Goal: Task Accomplishment & Management: Use online tool/utility

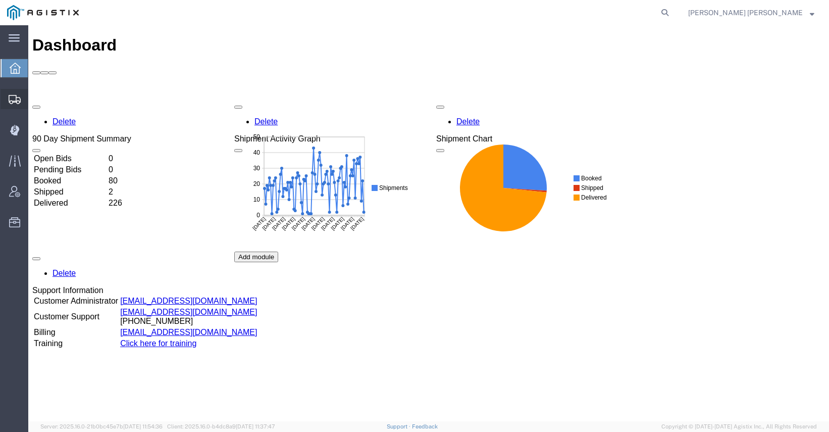
click at [17, 106] on div at bounding box center [15, 99] width 28 height 20
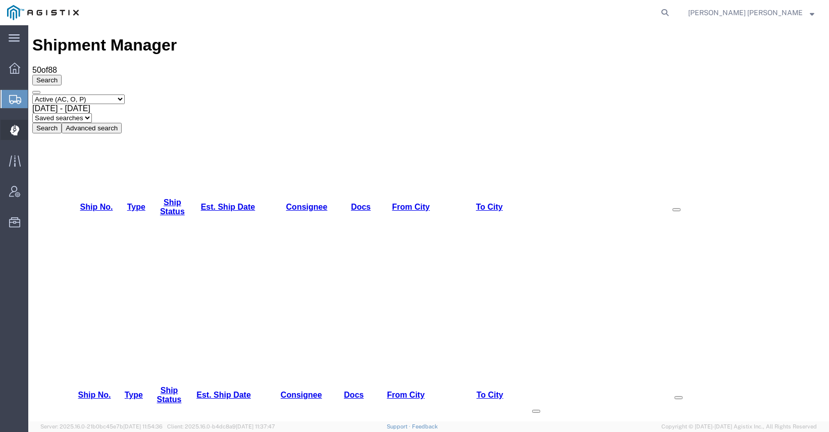
click at [35, 131] on span "Dispatch Manager" at bounding box center [31, 130] width 7 height 20
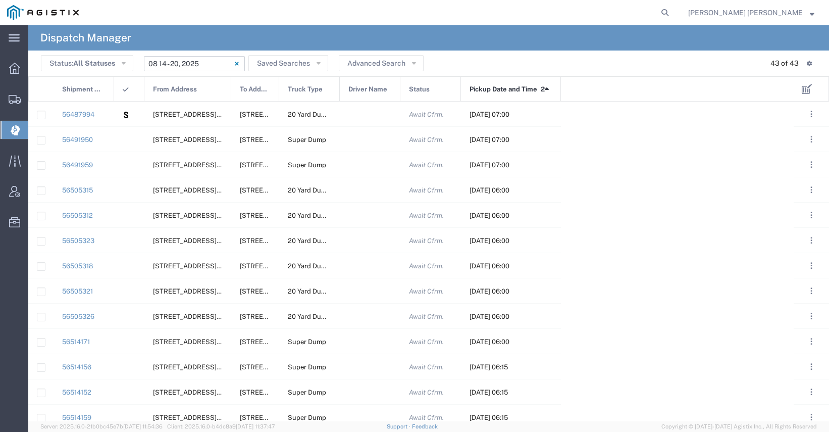
click at [167, 61] on input "[DATE] - [DATE]" at bounding box center [194, 63] width 101 height 15
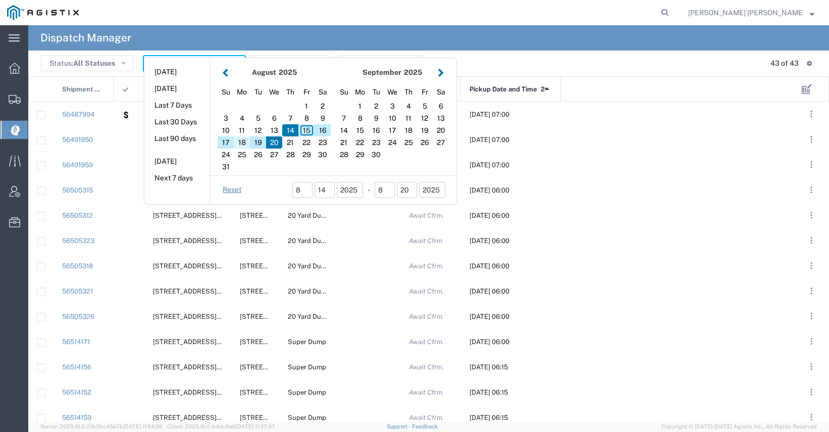
click at [241, 140] on div "18" at bounding box center [242, 142] width 16 height 12
type input "[DATE]"
type input "[DATE] - [DATE]"
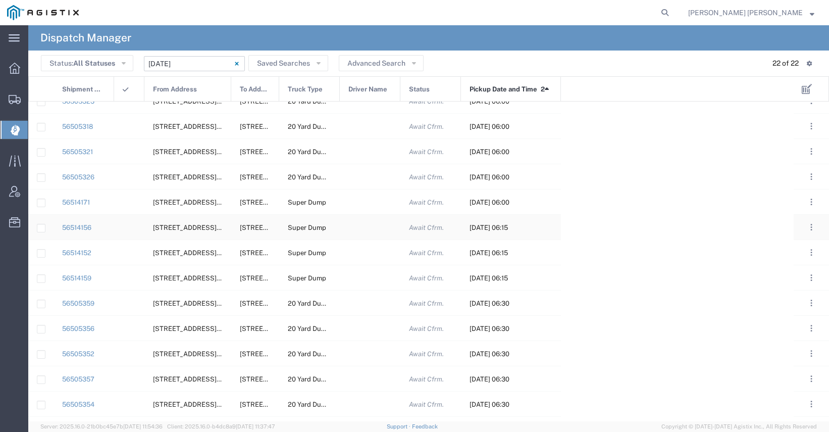
scroll to position [118, 0]
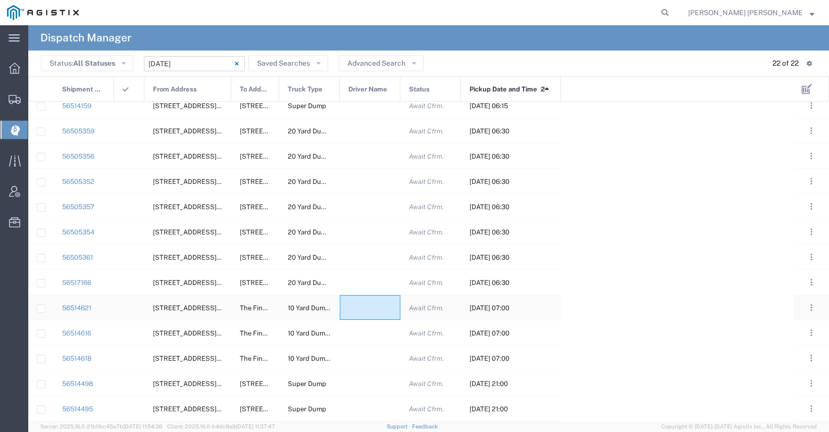
click at [355, 311] on div at bounding box center [370, 307] width 61 height 25
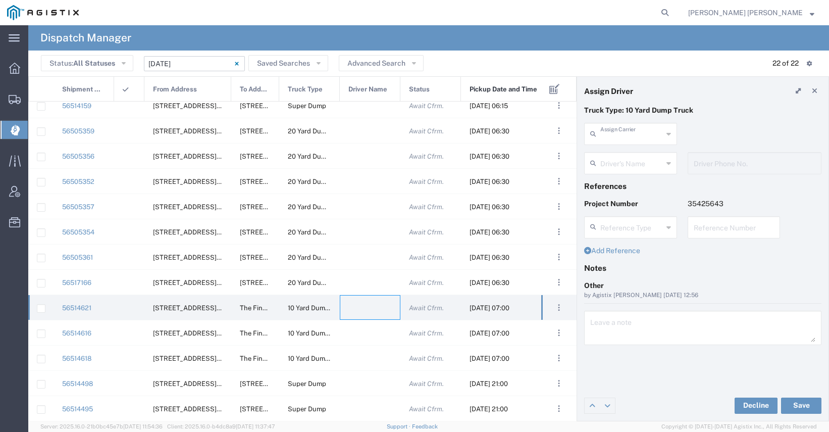
click at [612, 133] on input "text" at bounding box center [632, 133] width 63 height 18
click at [623, 155] on span "Neles Trucking" at bounding box center [630, 156] width 91 height 16
type input "Neles Trucking"
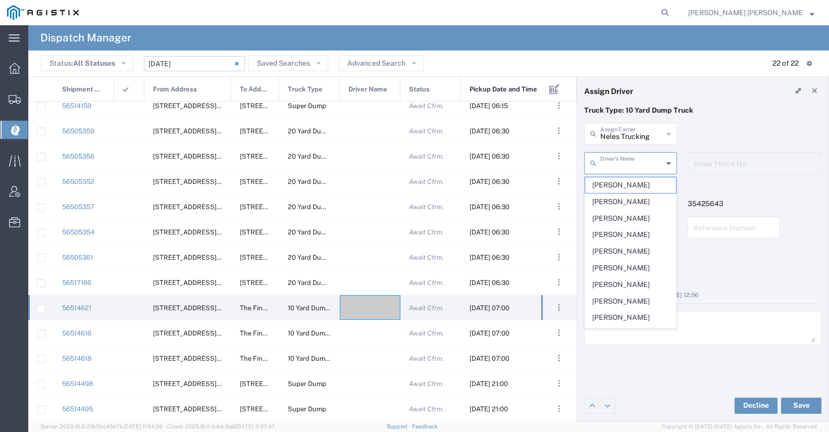
click at [623, 166] on input "text" at bounding box center [632, 163] width 63 height 18
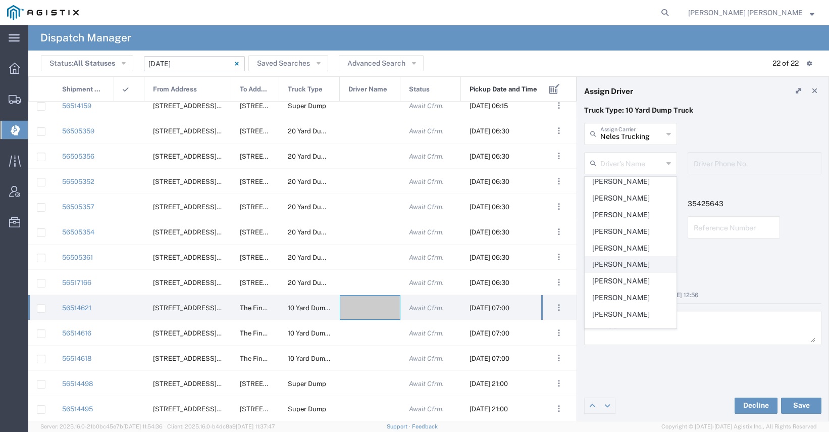
click at [628, 264] on span "[PERSON_NAME]" at bounding box center [630, 265] width 91 height 16
type input "[PERSON_NAME]"
type input "[PHONE_NUMBER]"
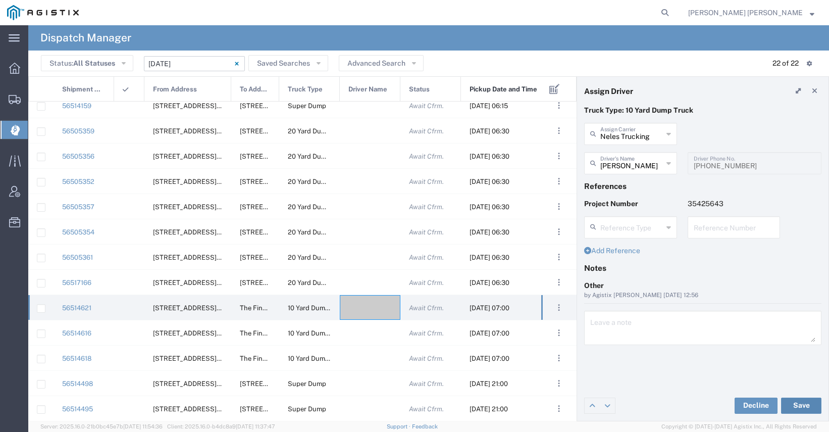
click at [794, 403] on button "Save" at bounding box center [801, 405] width 40 height 16
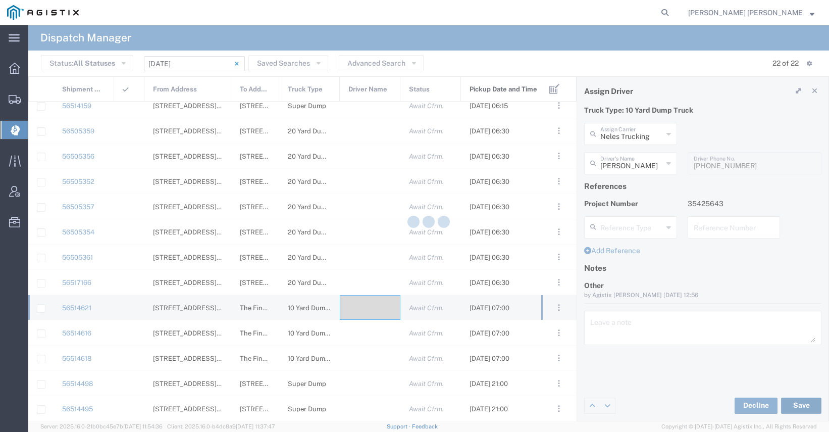
type input "[PERSON_NAME]"
type input "Neles Trucking"
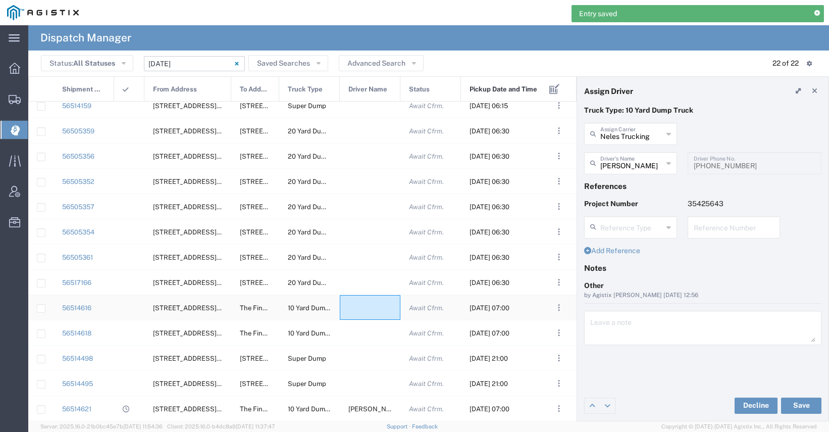
click at [366, 310] on div at bounding box center [370, 307] width 61 height 25
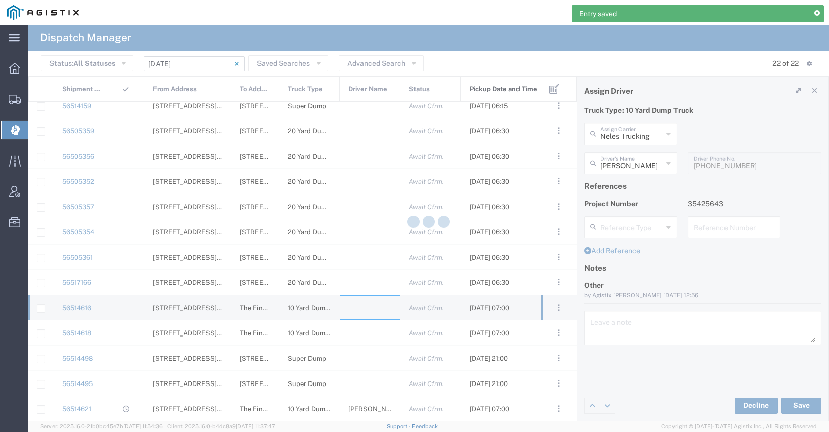
type input "[PERSON_NAME] Trucking"
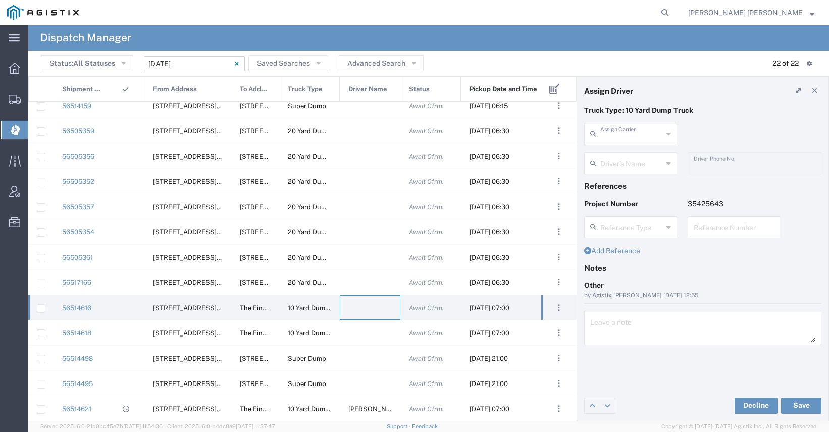
click at [645, 133] on input "text" at bounding box center [632, 133] width 63 height 18
click at [641, 156] on span "[PERSON_NAME] Construction Inc" at bounding box center [630, 163] width 91 height 31
type input "[PERSON_NAME] Construction Inc"
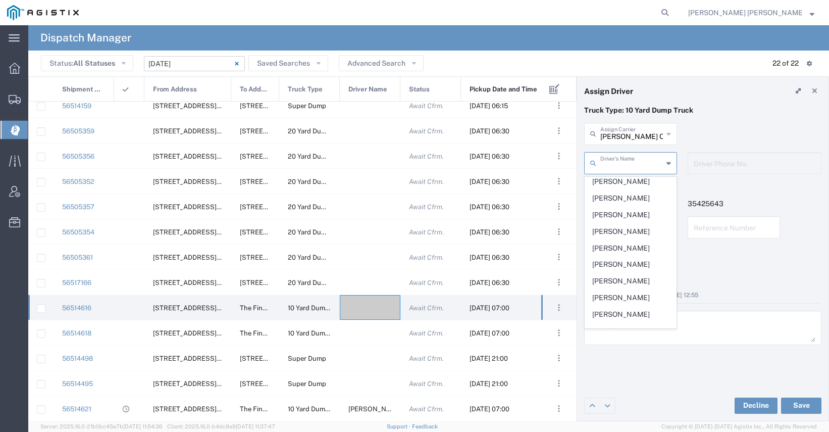
click at [634, 164] on input "text" at bounding box center [632, 163] width 63 height 18
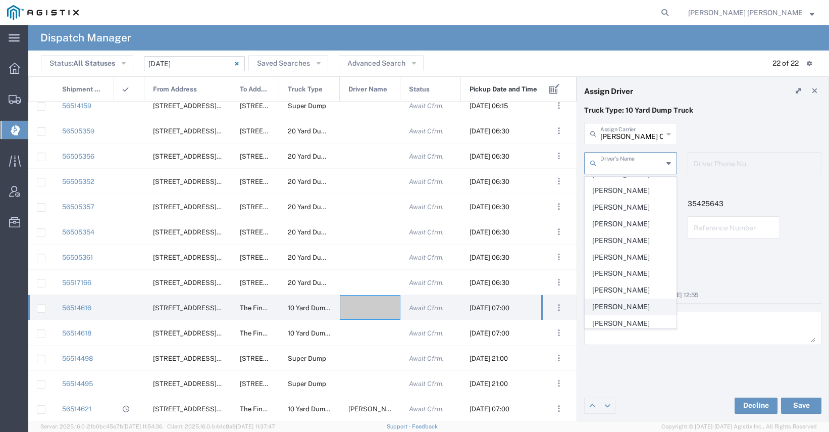
click at [640, 305] on span "[PERSON_NAME]" at bounding box center [630, 307] width 91 height 16
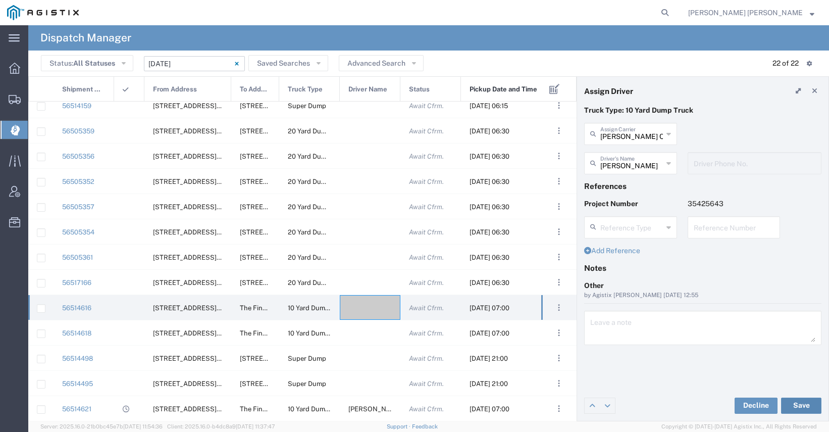
click at [794, 402] on button "Save" at bounding box center [801, 405] width 40 height 16
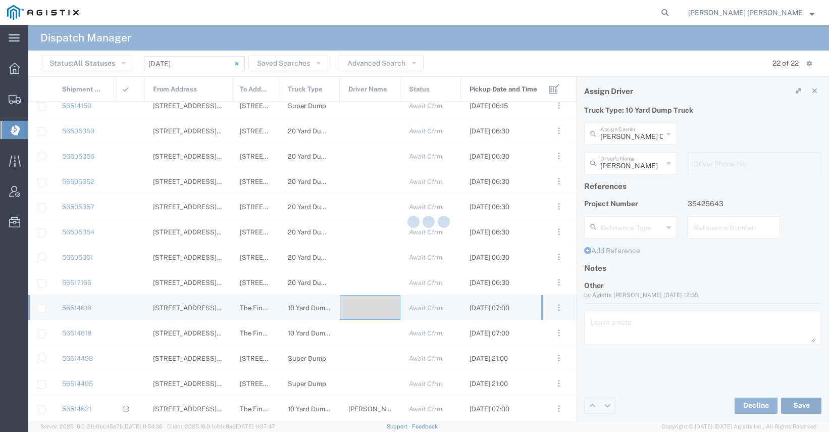
type input "[PERSON_NAME]"
type input "[PERSON_NAME] Construction Inc"
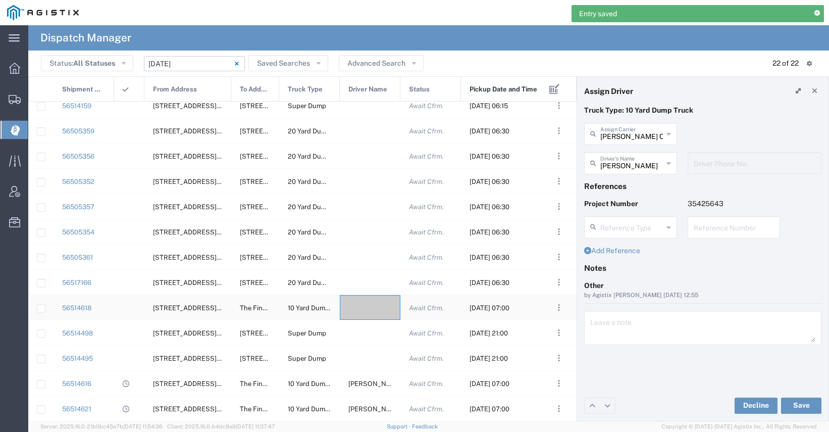
click at [365, 311] on div at bounding box center [370, 307] width 61 height 25
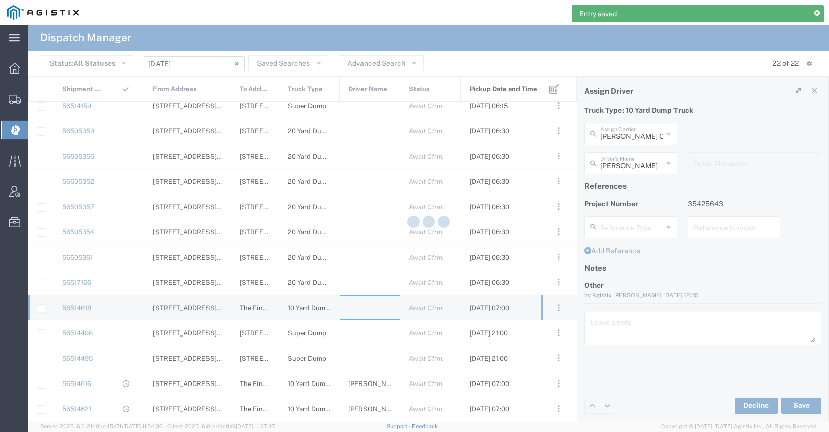
type input "[PERSON_NAME] Trucking"
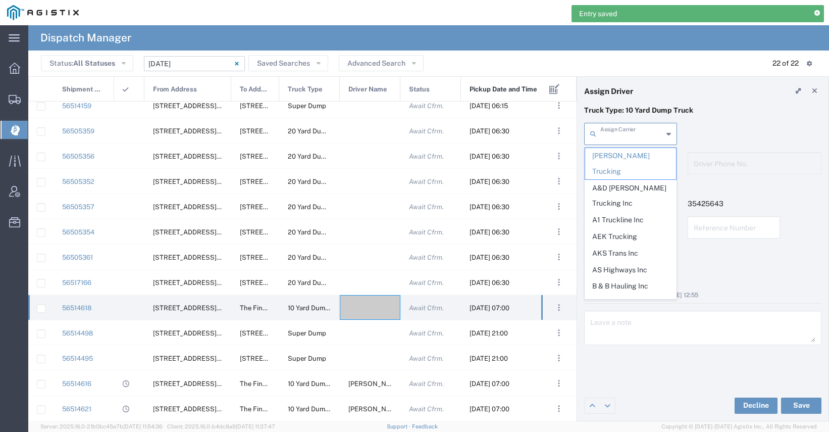
click at [611, 136] on input "text" at bounding box center [632, 133] width 63 height 18
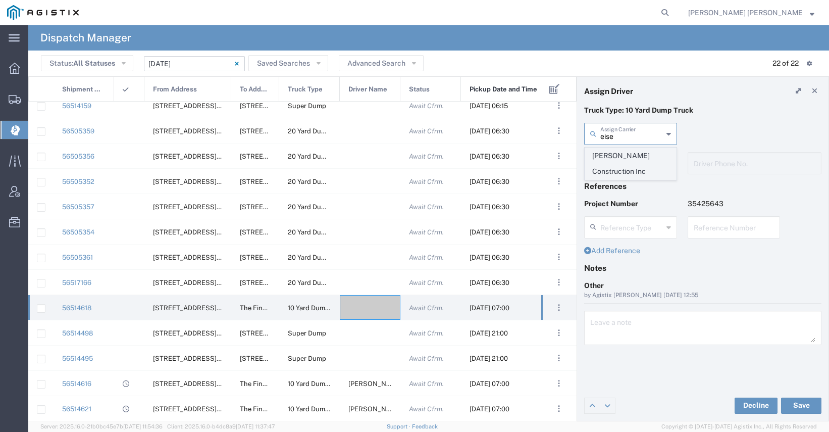
click at [604, 164] on span "[PERSON_NAME] Construction Inc" at bounding box center [630, 163] width 91 height 31
type input "[PERSON_NAME] Construction Inc"
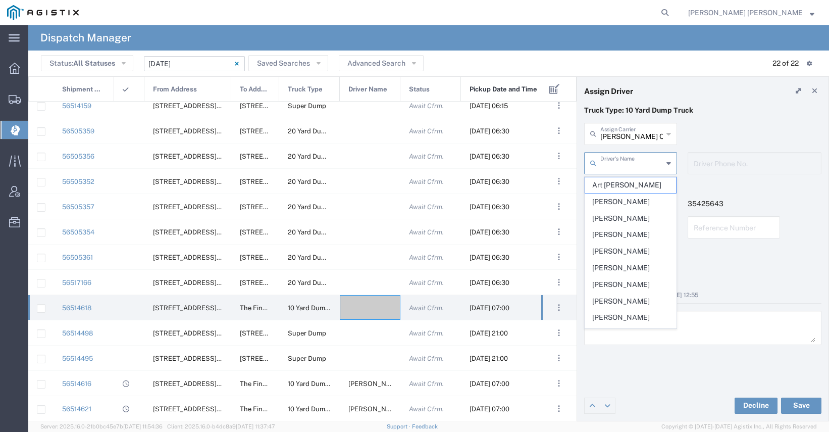
click at [609, 164] on input "text" at bounding box center [632, 163] width 63 height 18
click at [612, 258] on span "[PERSON_NAME]" at bounding box center [630, 256] width 91 height 16
type input "[PERSON_NAME]"
type input "7072927224"
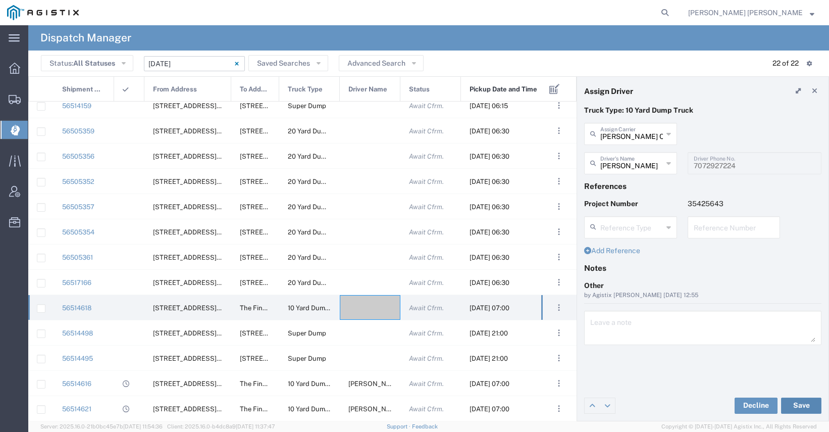
click at [803, 402] on button "Save" at bounding box center [801, 405] width 40 height 16
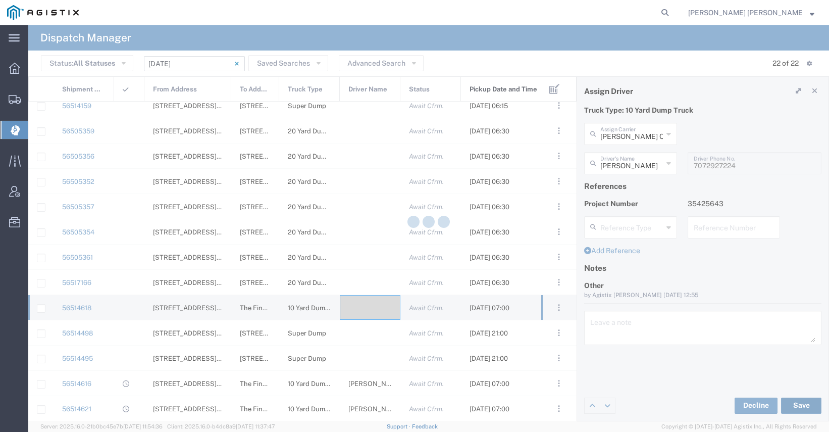
type input "[PERSON_NAME]"
type input "[PERSON_NAME] Construction Inc"
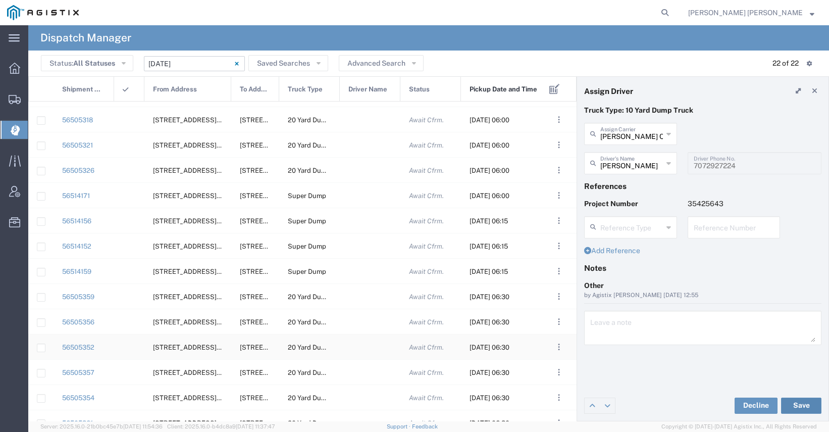
scroll to position [48, 0]
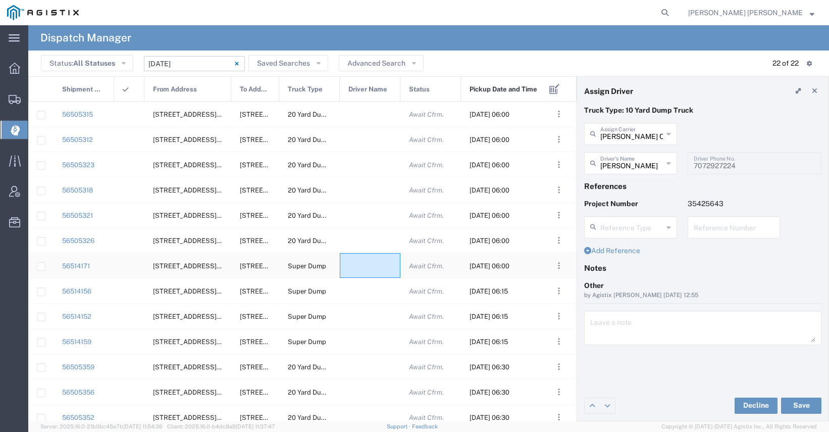
click at [363, 266] on div at bounding box center [370, 265] width 61 height 25
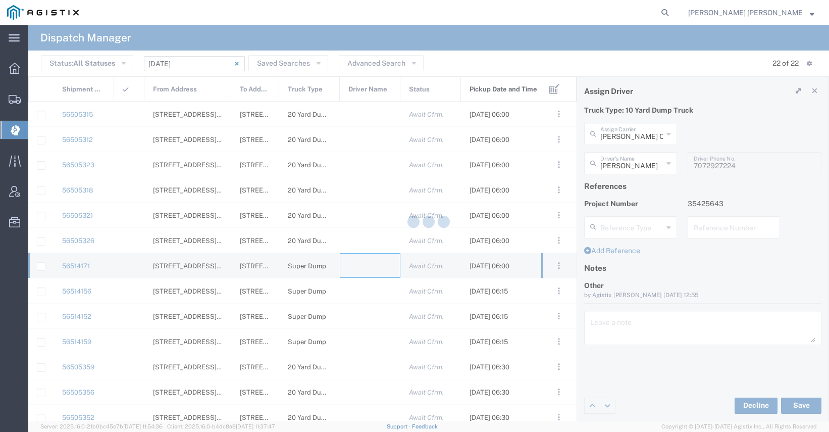
type input "[PERSON_NAME] Trucking"
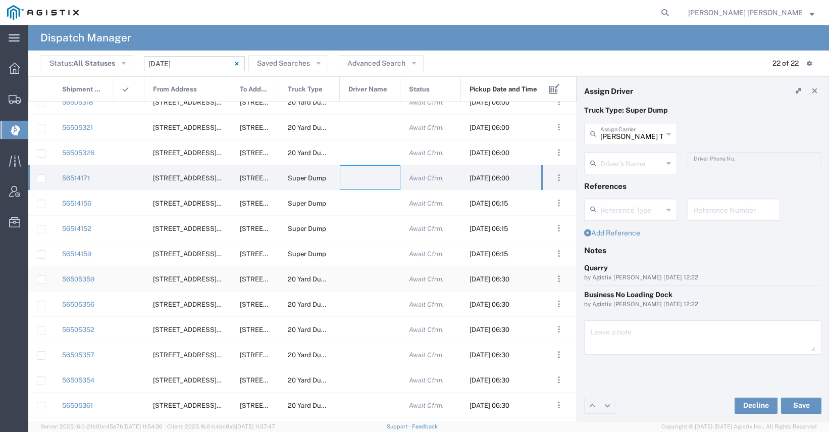
scroll to position [122, 0]
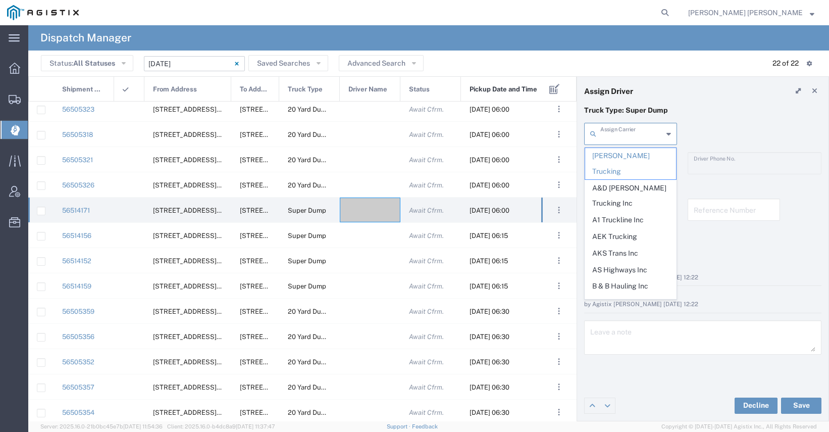
click at [631, 135] on input "text" at bounding box center [632, 133] width 63 height 18
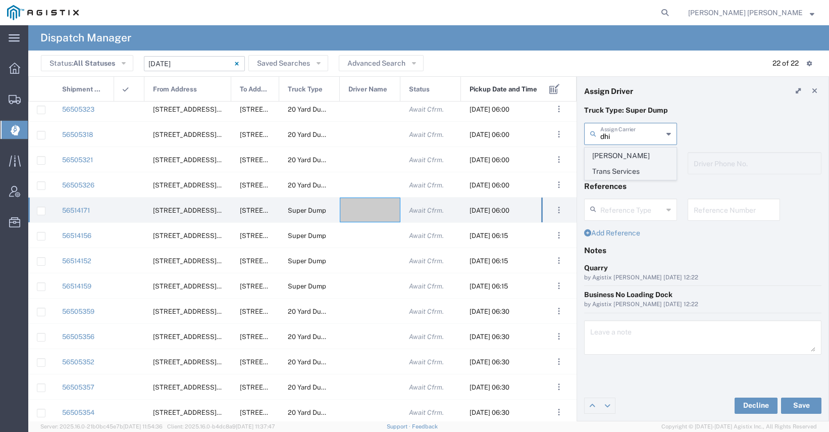
click at [624, 157] on span "[PERSON_NAME] Trans Services" at bounding box center [630, 163] width 91 height 31
click at [624, 162] on input "text" at bounding box center [632, 163] width 63 height 18
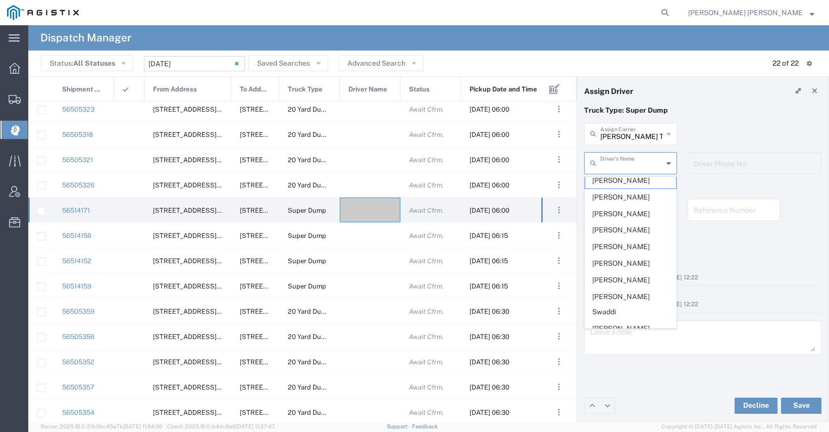
type input "[PERSON_NAME] Trans Services"
click at [639, 137] on input "[PERSON_NAME] Trans Services" at bounding box center [632, 133] width 63 height 18
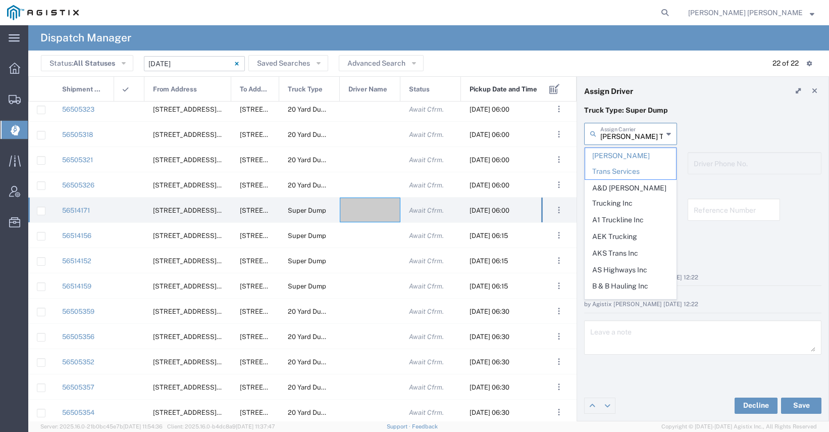
click at [638, 139] on input "[PERSON_NAME] Trans Services" at bounding box center [632, 133] width 63 height 18
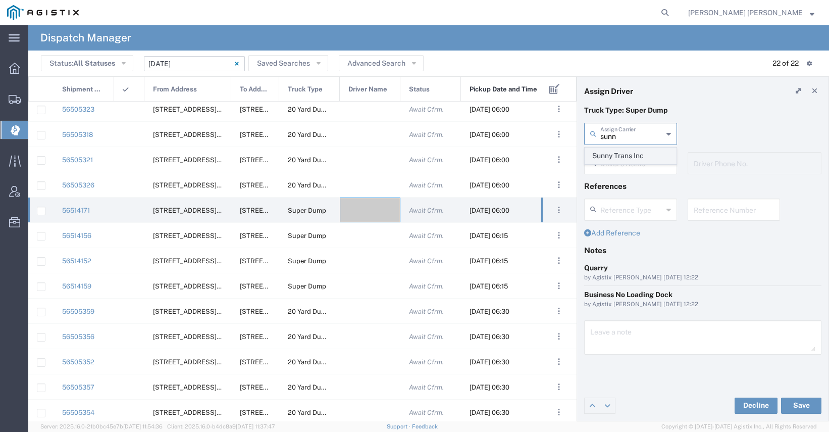
click at [636, 157] on span "Sunny Trans Inc" at bounding box center [630, 156] width 91 height 16
type input "Sunny Trans Inc"
click at [618, 165] on input "text" at bounding box center [632, 163] width 63 height 18
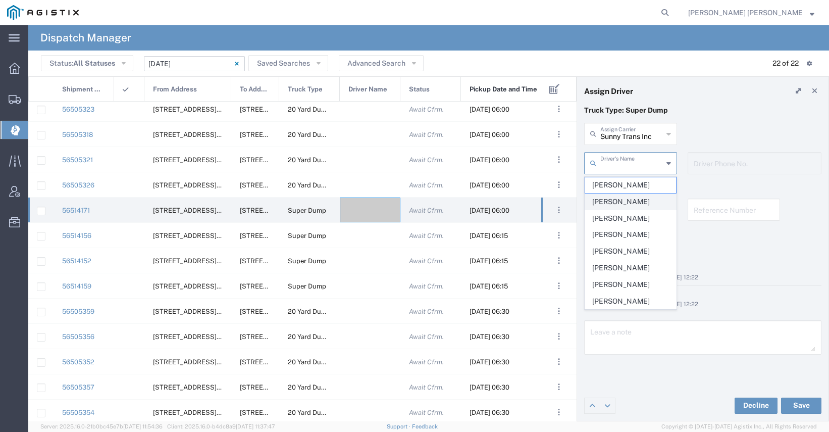
click at [621, 205] on span "[PERSON_NAME]" at bounding box center [630, 202] width 91 height 16
type input "[PERSON_NAME]"
type input "[PHONE_NUMBER]"
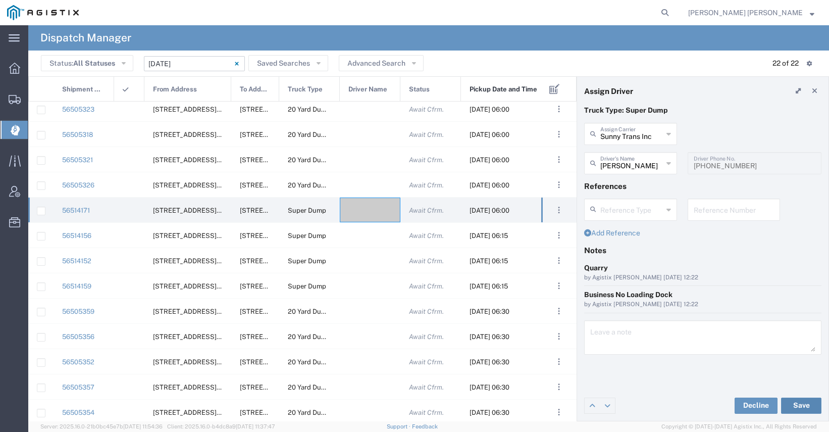
click at [803, 406] on button "Save" at bounding box center [801, 405] width 40 height 16
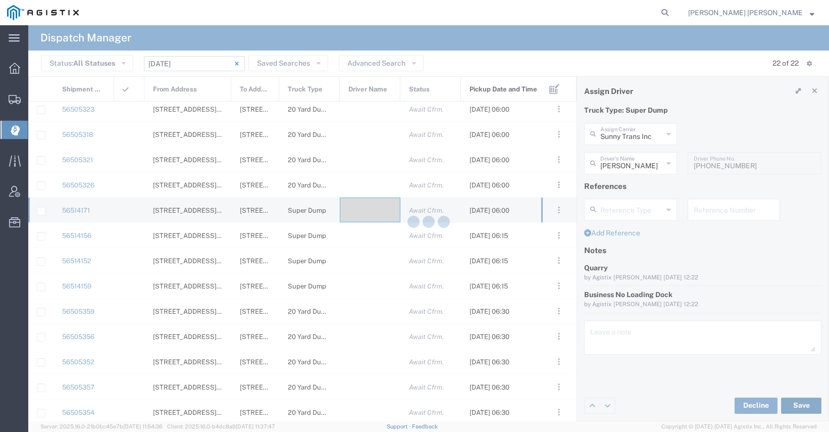
type input "[PERSON_NAME]"
type input "Sunny Trans Inc"
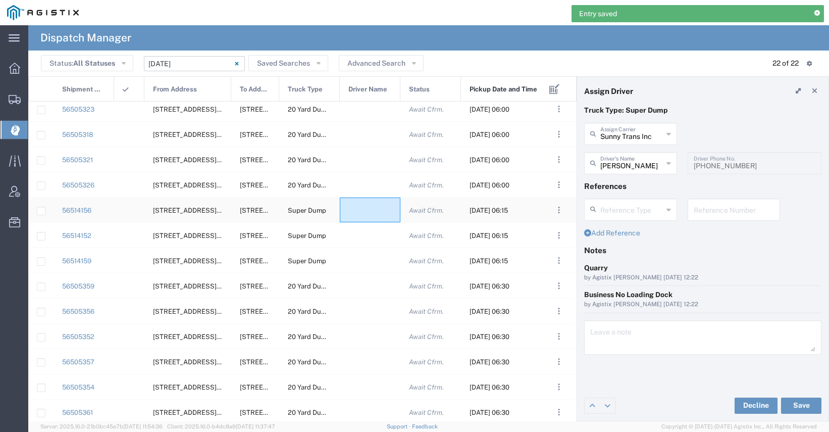
click at [362, 212] on div at bounding box center [370, 209] width 61 height 25
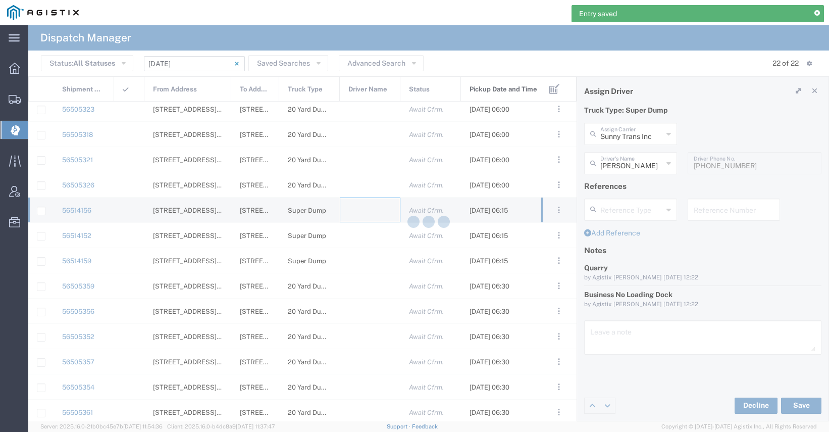
type input "[PERSON_NAME] Trucking"
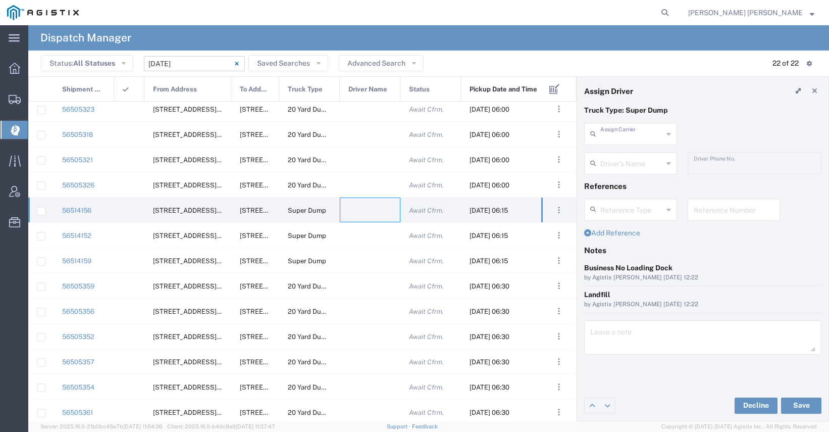
click at [614, 138] on input "text" at bounding box center [632, 133] width 63 height 18
click at [614, 156] on span "[PERSON_NAME] Trans Services" at bounding box center [630, 163] width 91 height 31
type input "[PERSON_NAME] Trans Services"
click at [619, 168] on input "text" at bounding box center [632, 163] width 63 height 18
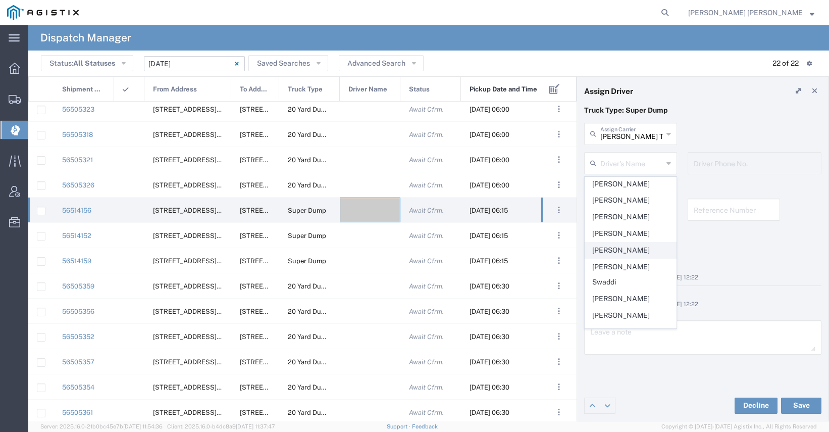
click at [650, 251] on span "[PERSON_NAME]" at bounding box center [630, 250] width 91 height 16
type input "[PERSON_NAME]"
type input "9255650374"
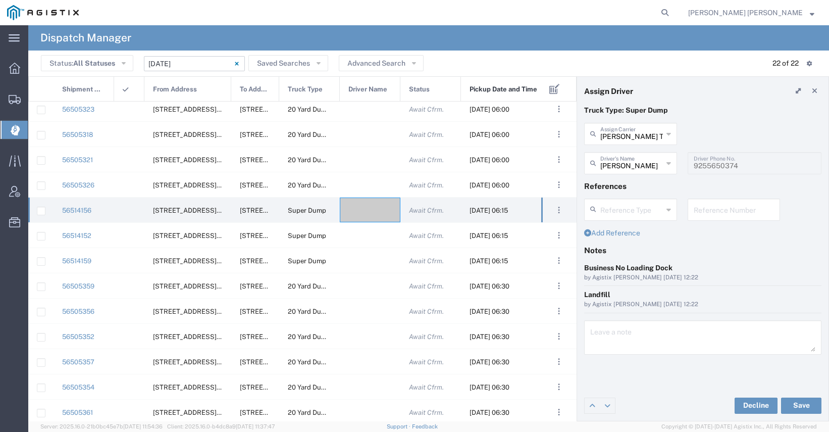
type input "[PERSON_NAME]"
click at [626, 165] on input "[PERSON_NAME]" at bounding box center [632, 163] width 63 height 18
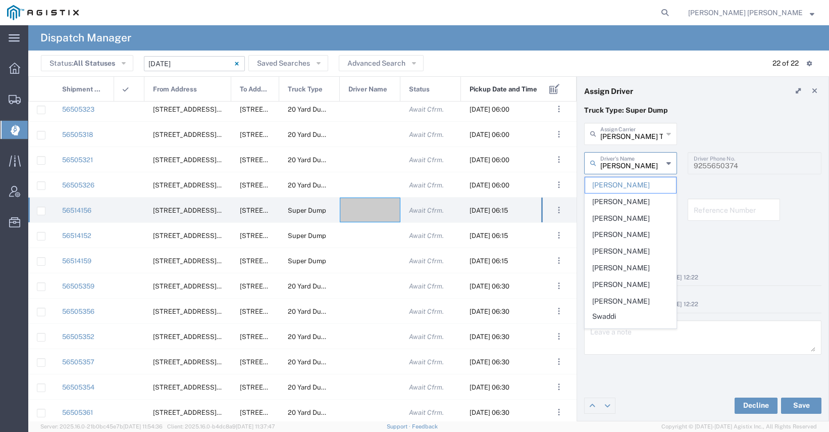
click at [698, 112] on p "Truck Type: Super Dump" at bounding box center [702, 110] width 237 height 11
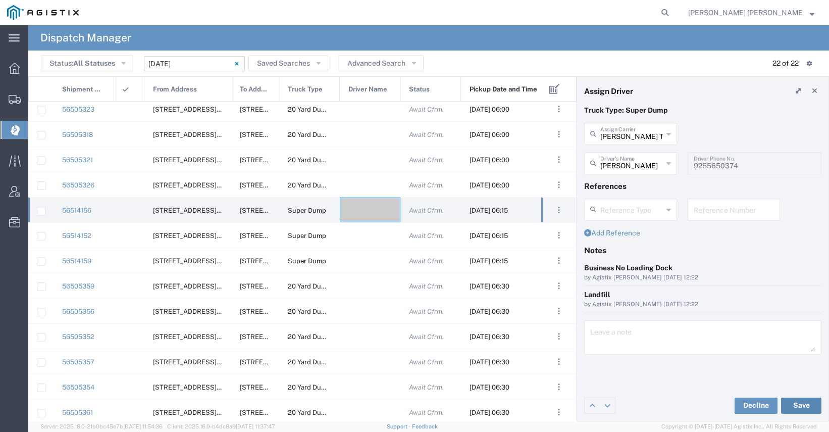
click at [801, 406] on button "Save" at bounding box center [801, 405] width 40 height 16
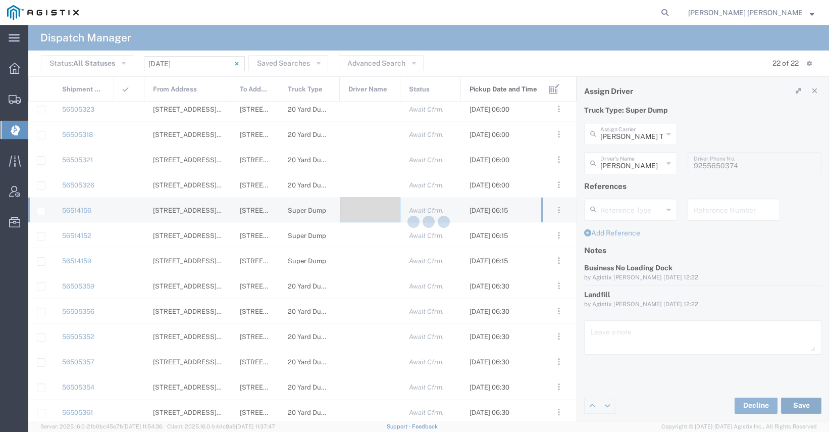
type input "[PERSON_NAME] Trans Services"
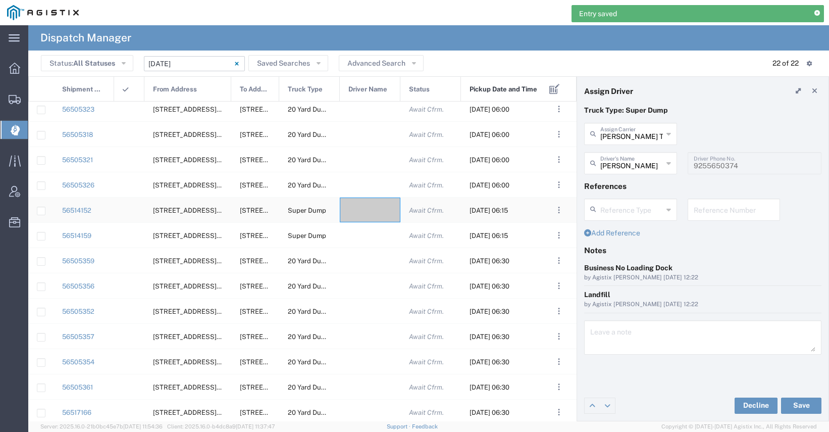
click at [376, 216] on div at bounding box center [370, 209] width 61 height 25
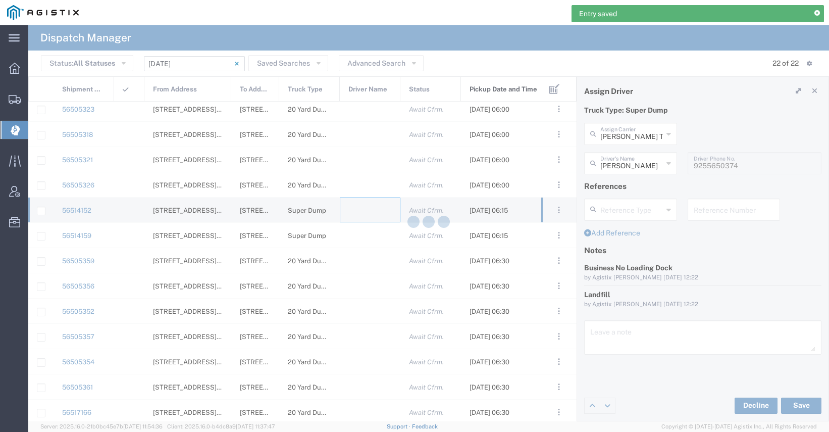
type input "[PERSON_NAME] Trucking"
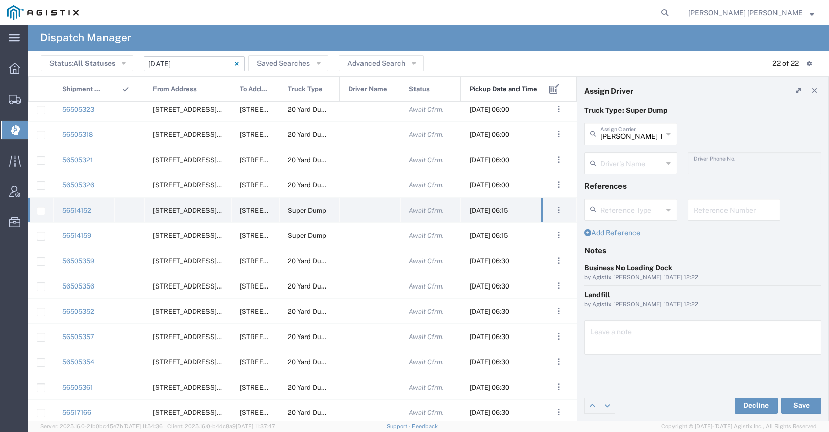
click at [364, 208] on div at bounding box center [370, 209] width 61 height 25
click at [646, 132] on input "text" at bounding box center [632, 133] width 63 height 18
click at [636, 161] on span "Sunny Trans Inc" at bounding box center [630, 156] width 91 height 16
type input "Sunny Trans Inc"
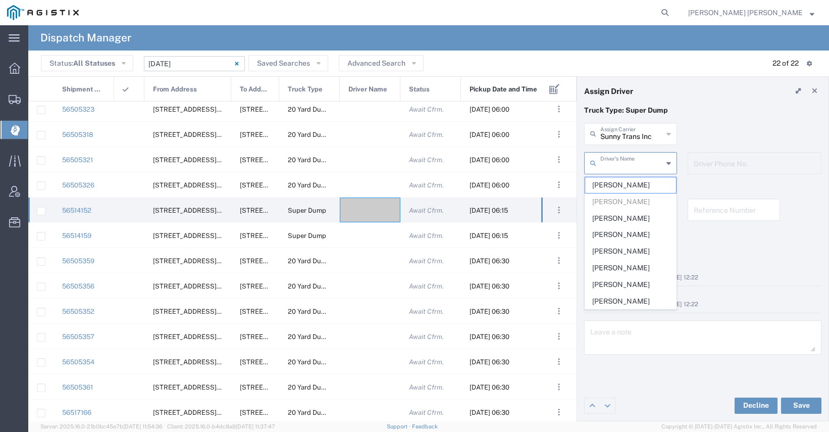
click at [614, 167] on input "text" at bounding box center [632, 163] width 63 height 18
click at [624, 187] on span "[PERSON_NAME]" at bounding box center [630, 185] width 91 height 16
type input "[PERSON_NAME]"
type input "[PHONE_NUMBER]"
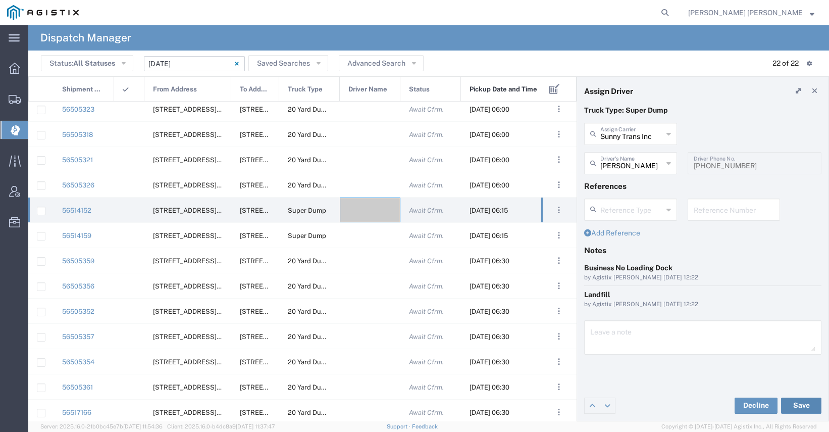
click at [795, 405] on button "Save" at bounding box center [801, 405] width 40 height 16
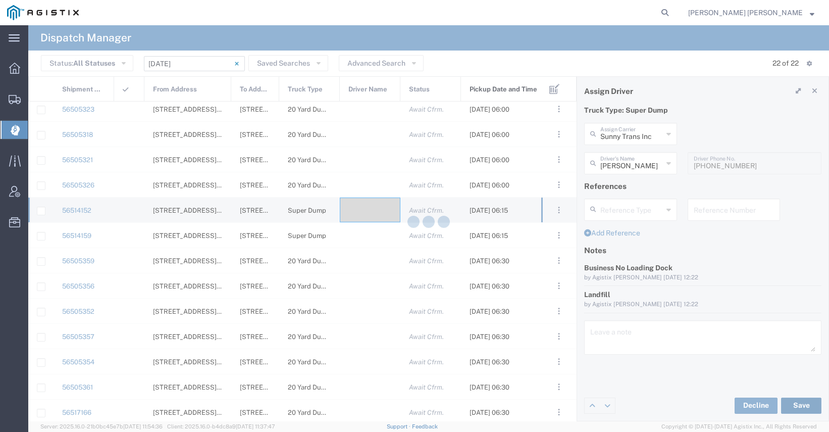
type input "[PERSON_NAME]"
type input "Sunny Trans Inc"
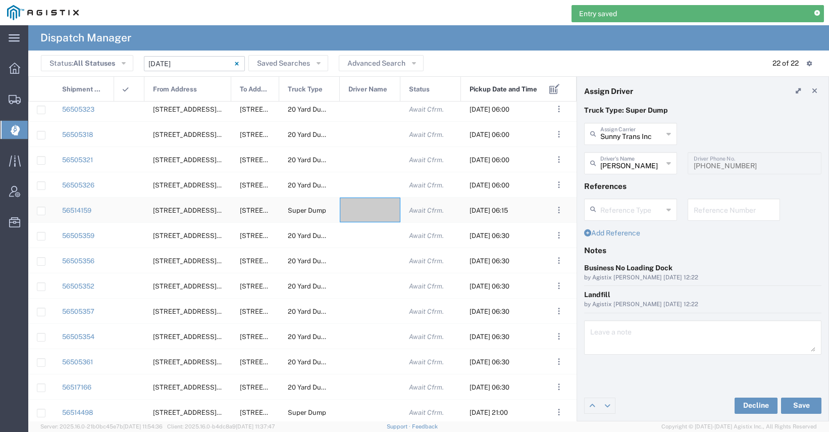
click at [364, 214] on div at bounding box center [370, 209] width 61 height 25
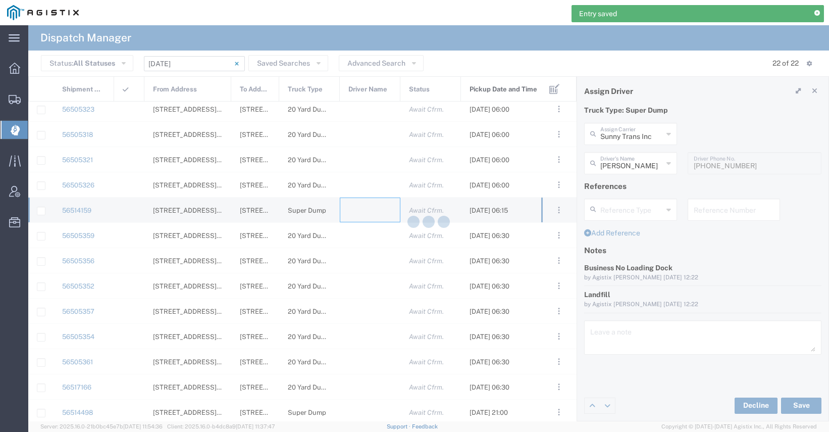
type input "[PERSON_NAME] Trucking"
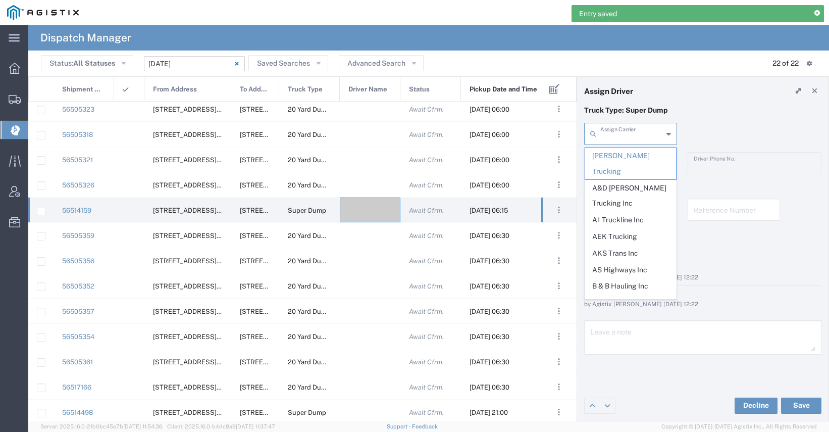
click at [621, 128] on input "text" at bounding box center [632, 133] width 63 height 18
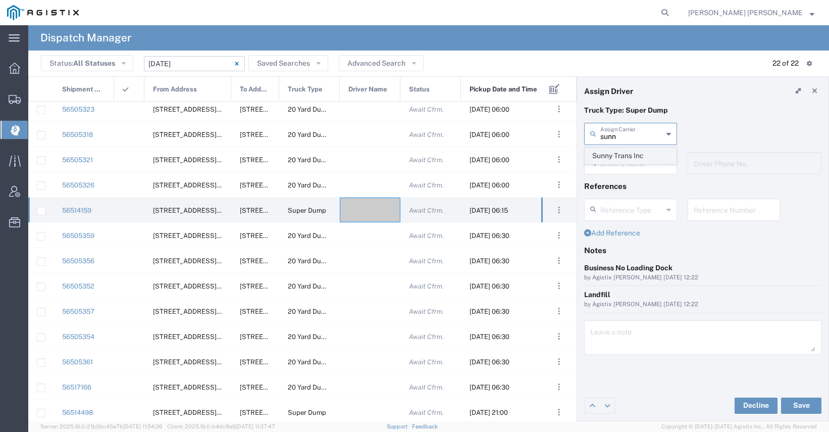
click at [631, 159] on span "Sunny Trans Inc" at bounding box center [630, 156] width 91 height 16
click at [626, 165] on input "text" at bounding box center [632, 163] width 63 height 18
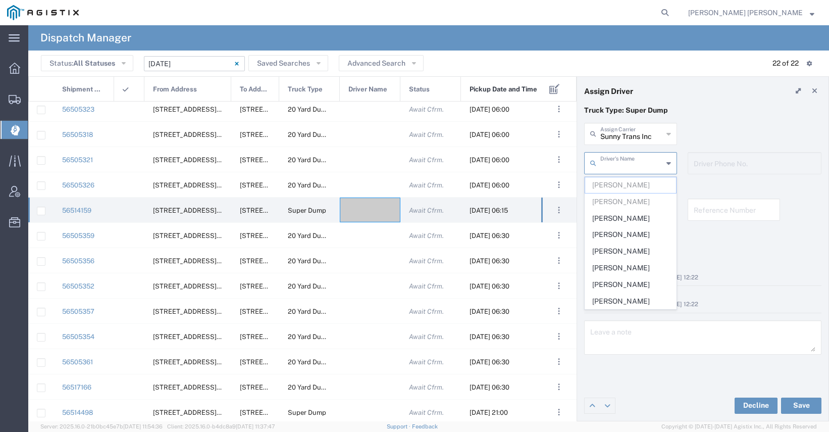
click at [641, 134] on input "Sunny Trans Inc" at bounding box center [632, 133] width 63 height 18
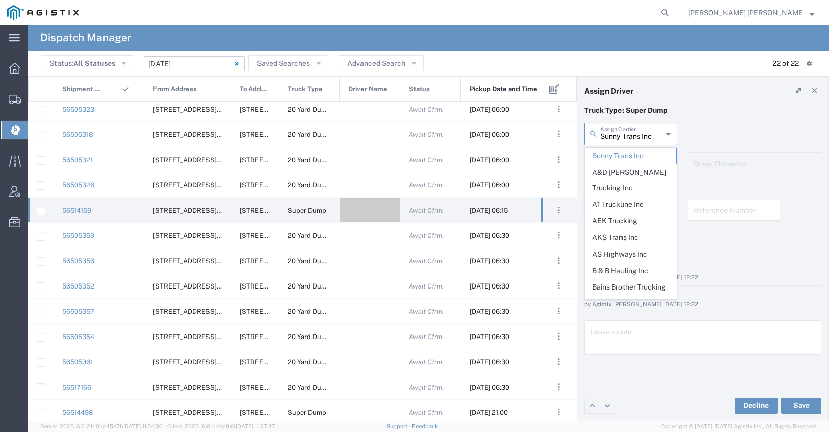
click at [641, 134] on input "Sunny Trans Inc" at bounding box center [632, 133] width 63 height 18
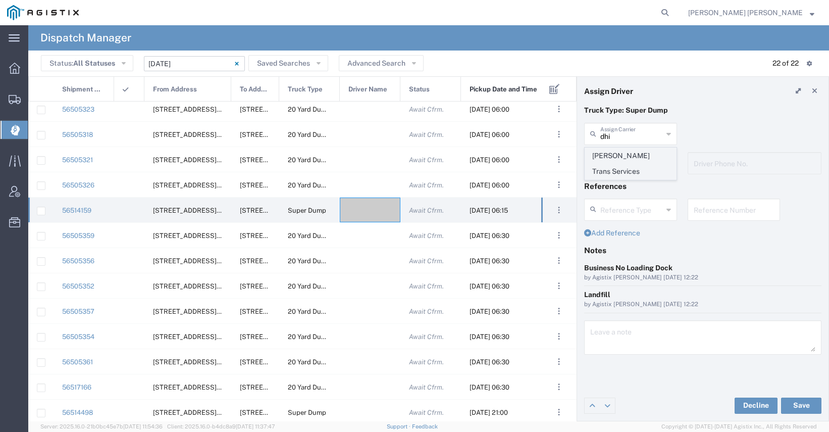
click at [636, 154] on span "[PERSON_NAME] Trans Services" at bounding box center [630, 163] width 91 height 31
type input "[PERSON_NAME] Trans Services"
click at [629, 165] on input "text" at bounding box center [632, 163] width 63 height 18
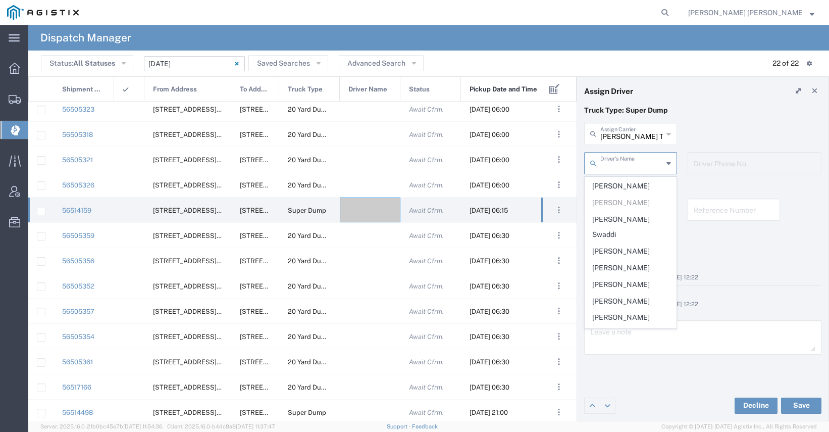
scroll to position [83, 0]
click at [628, 292] on span "[PERSON_NAME]" at bounding box center [630, 300] width 91 height 16
type input "[PERSON_NAME]"
type input "[PHONE_NUMBER]"
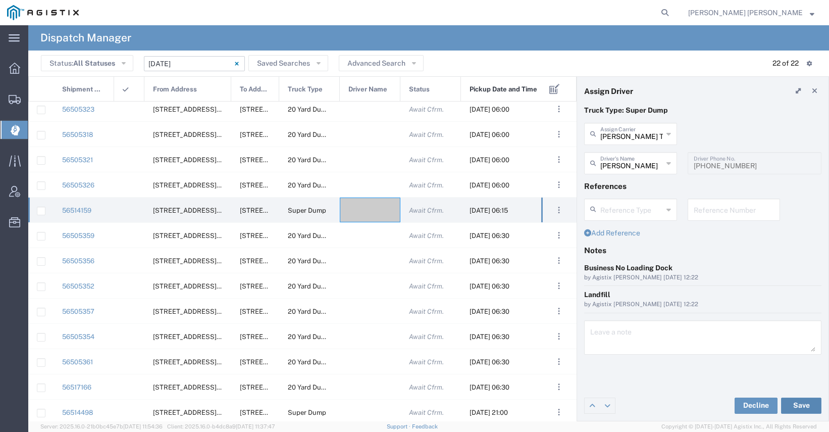
click at [803, 403] on button "Save" at bounding box center [801, 405] width 40 height 16
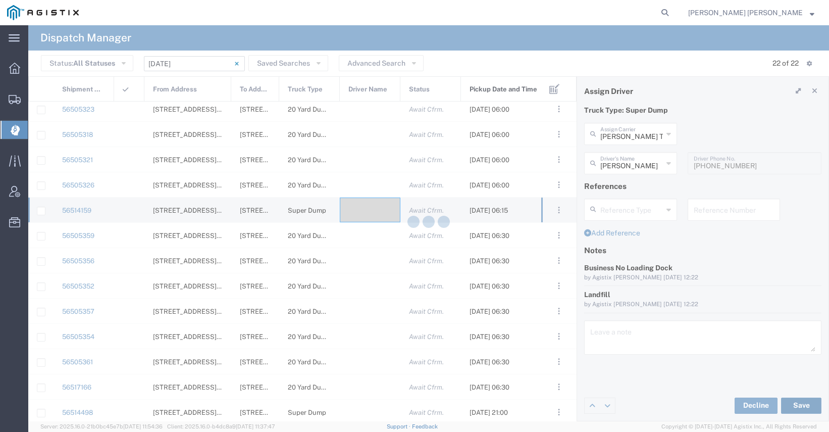
type input "[PERSON_NAME]"
type input "[PERSON_NAME] Trans Services"
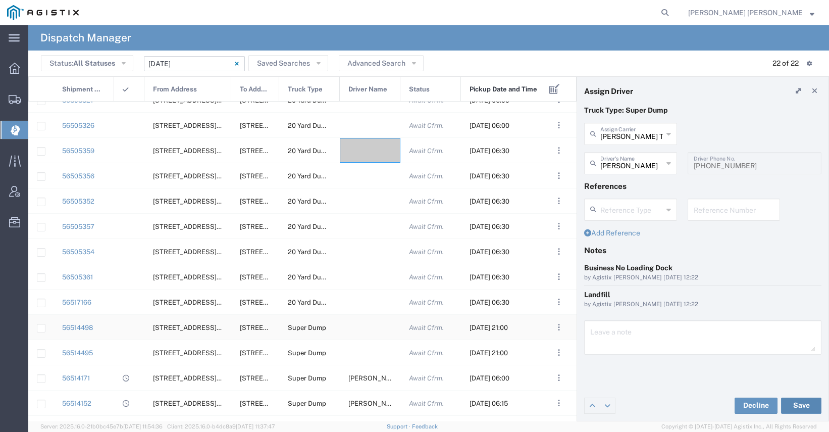
scroll to position [116, 0]
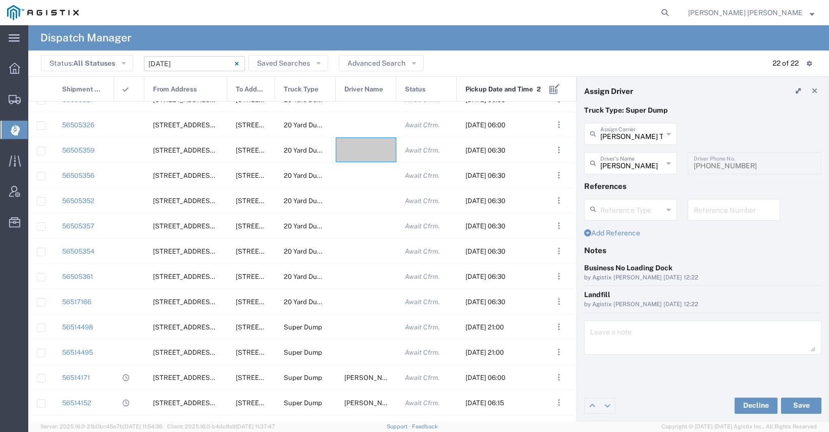
click at [227, 94] on div at bounding box center [227, 89] width 4 height 25
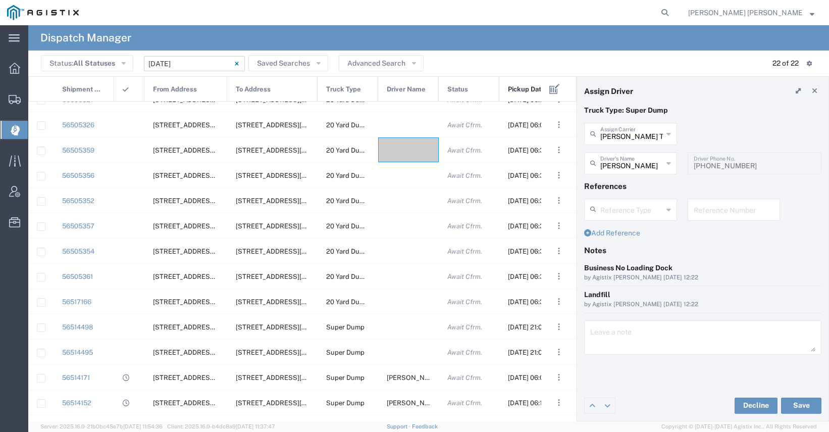
drag, startPoint x: 275, startPoint y: 85, endPoint x: 317, endPoint y: 88, distance: 42.6
click at [317, 89] on div at bounding box center [318, 89] width 4 height 25
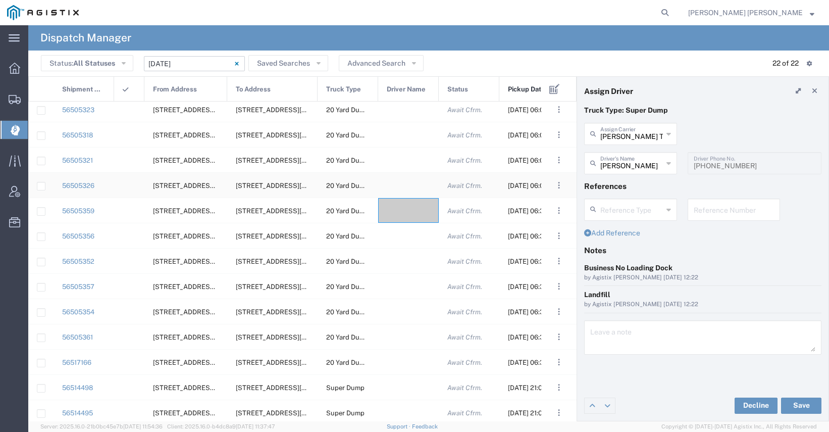
scroll to position [21, 0]
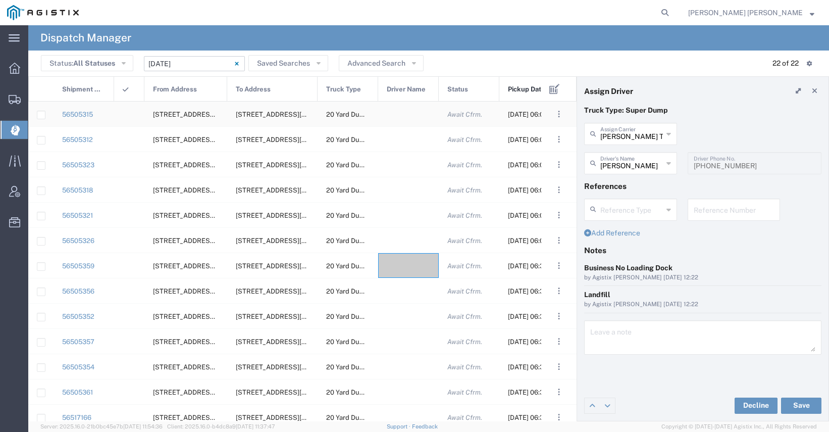
click at [401, 116] on div at bounding box center [408, 114] width 61 height 25
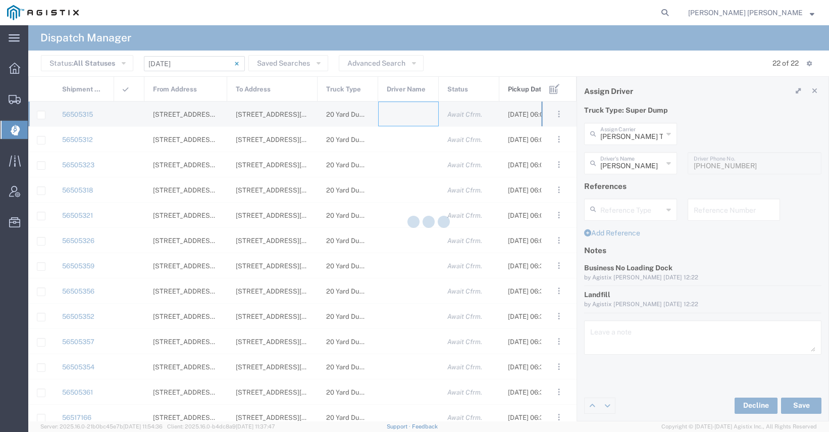
type input "[PERSON_NAME] Trucking"
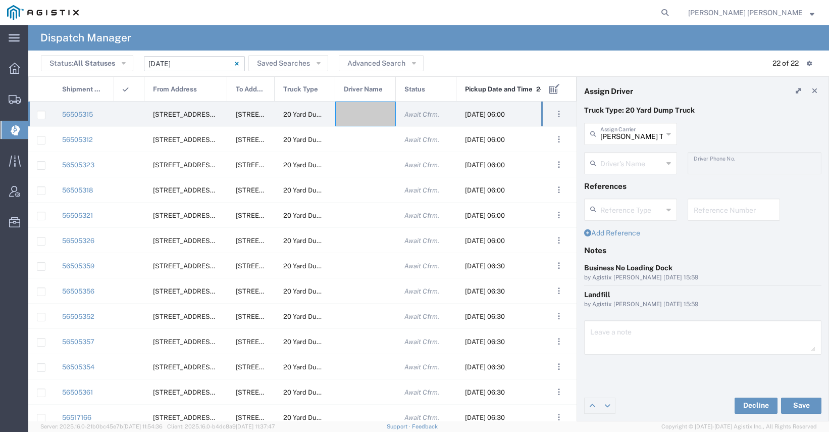
drag, startPoint x: 317, startPoint y: 88, endPoint x: 274, endPoint y: 89, distance: 42.9
click at [274, 89] on div at bounding box center [275, 89] width 4 height 25
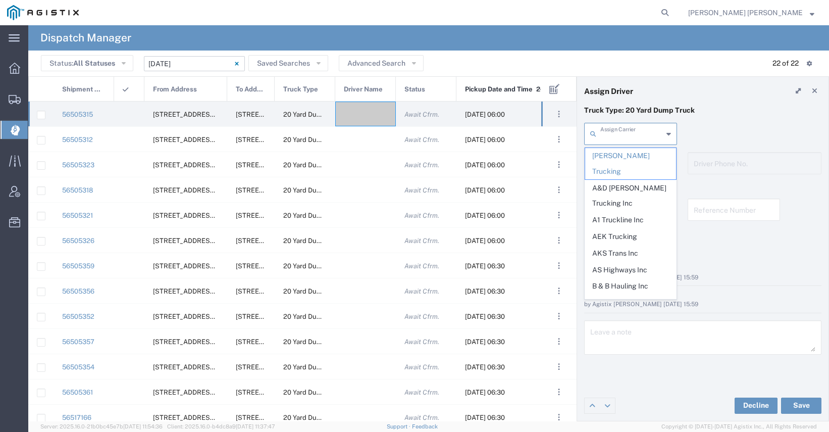
click at [608, 135] on input "text" at bounding box center [632, 133] width 63 height 18
click at [623, 180] on span "M A [PERSON_NAME] Trucking LLC" at bounding box center [630, 195] width 91 height 31
type input "M A [PERSON_NAME] Trucking LLC"
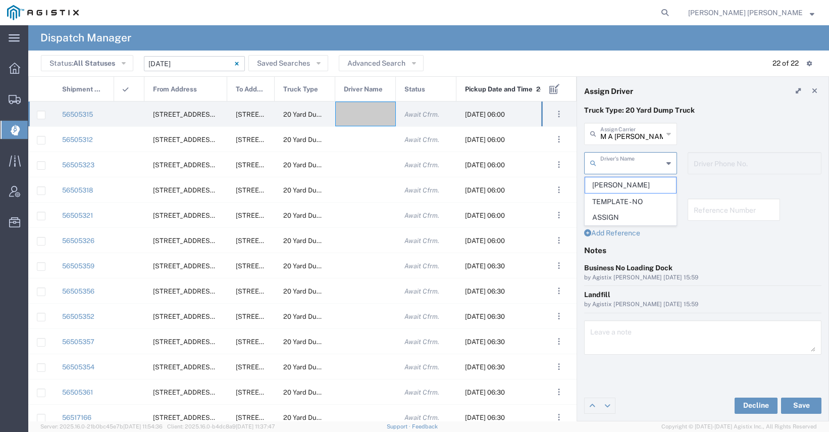
click at [624, 167] on input "text" at bounding box center [632, 163] width 63 height 18
click at [623, 180] on span "[PERSON_NAME]" at bounding box center [630, 185] width 91 height 16
type input "[PERSON_NAME]"
type input "[PHONE_NUMBER]"
click at [792, 404] on button "Save" at bounding box center [801, 405] width 40 height 16
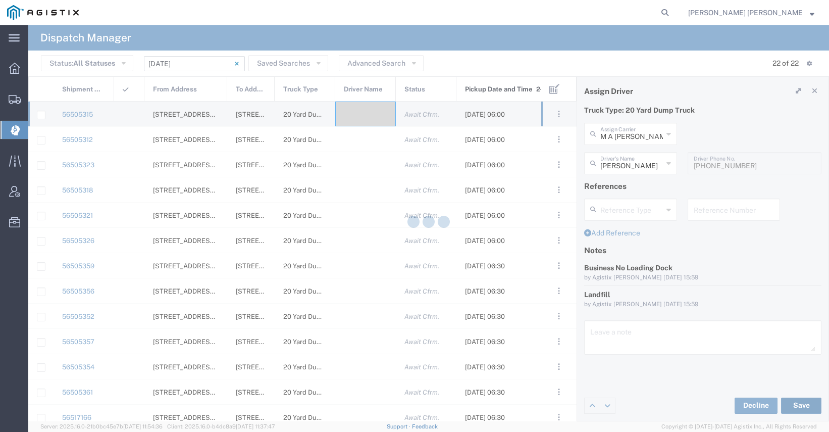
type input "[PERSON_NAME]"
type input "M A [PERSON_NAME] Trucking LLC"
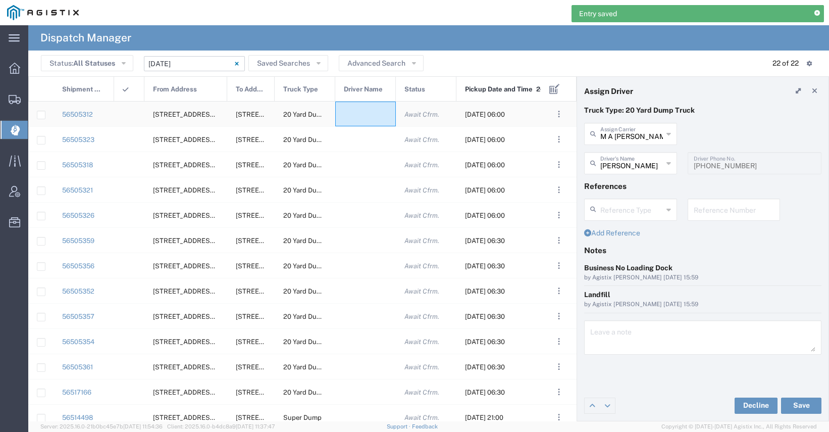
click at [359, 114] on div at bounding box center [365, 114] width 61 height 25
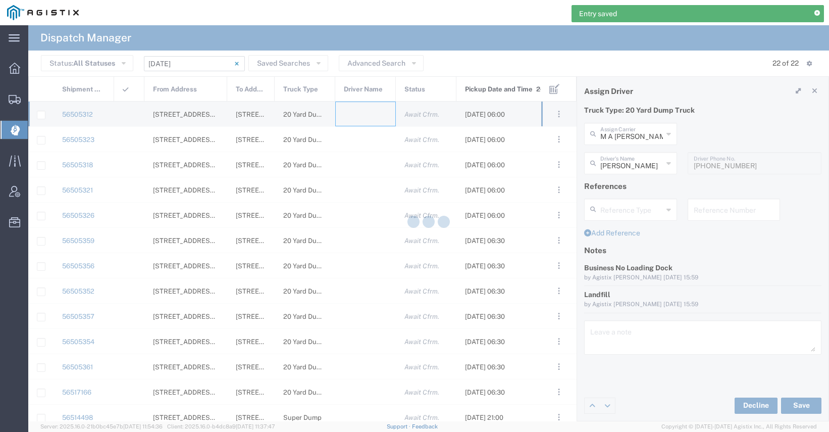
type input "[PERSON_NAME] Trucking"
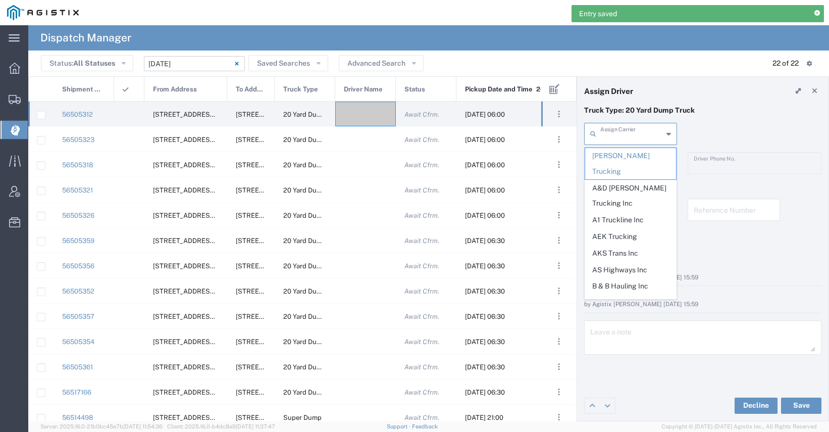
click at [615, 137] on input "text" at bounding box center [632, 133] width 63 height 18
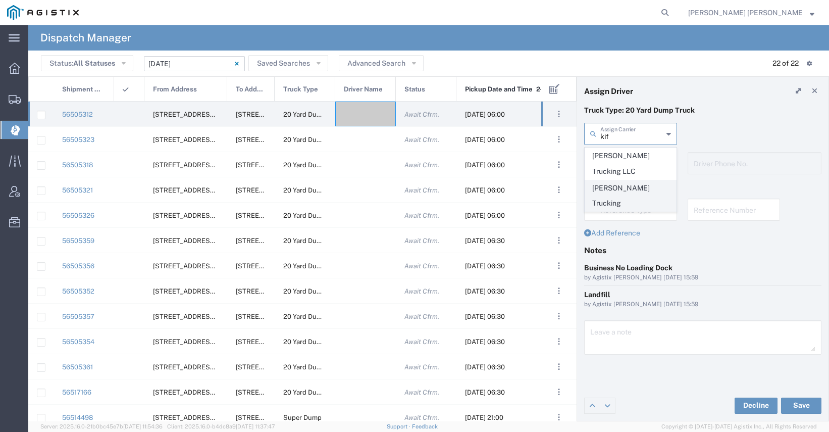
click at [639, 185] on span "[PERSON_NAME] Trucking" at bounding box center [630, 195] width 91 height 31
type input "[PERSON_NAME] Trucking"
click at [639, 160] on input "text" at bounding box center [632, 163] width 63 height 18
click at [638, 184] on span "[PERSON_NAME]" at bounding box center [630, 185] width 91 height 16
type input "[PERSON_NAME]"
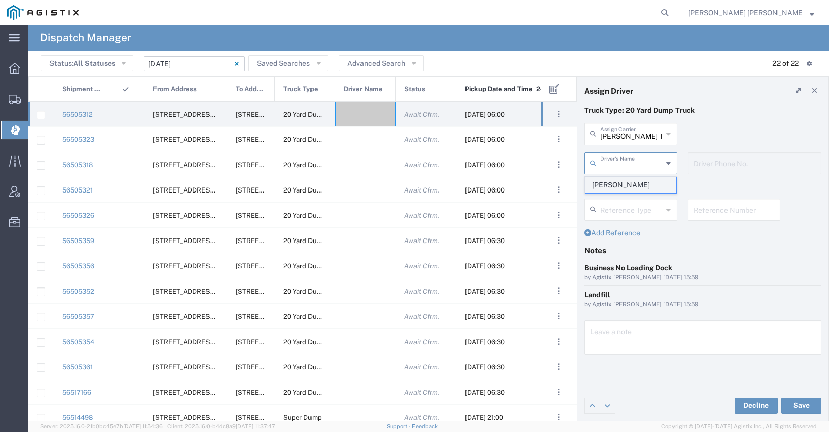
type input "9253838798"
click at [803, 404] on button "Save" at bounding box center [801, 405] width 40 height 16
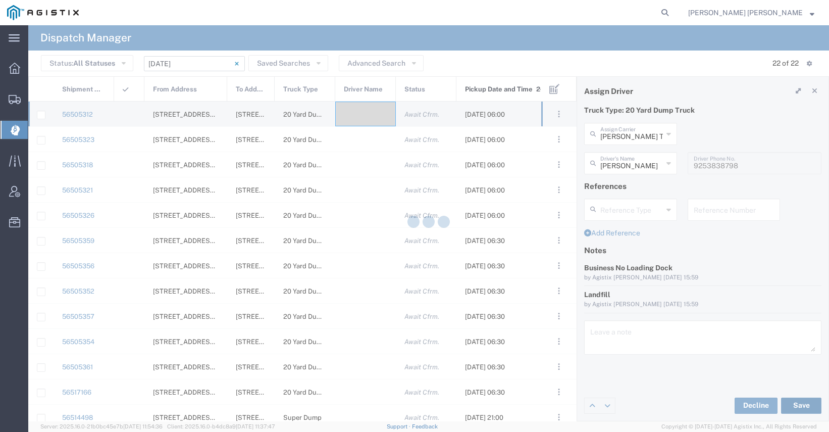
type input "[PERSON_NAME]"
type input "[PERSON_NAME] Trucking"
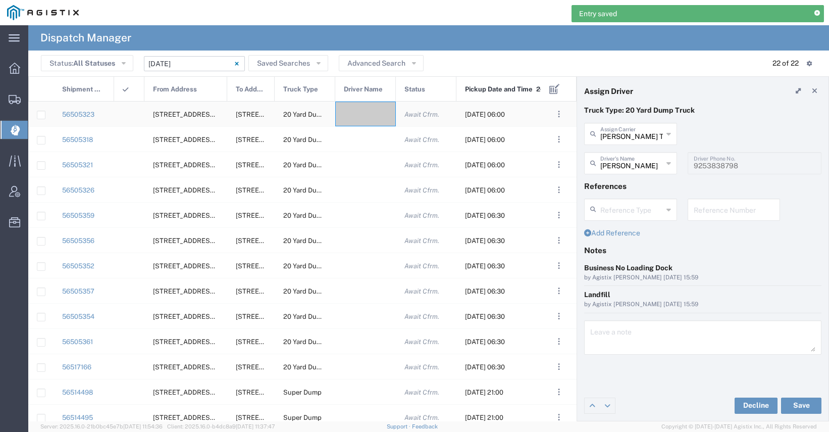
click at [365, 114] on div at bounding box center [365, 114] width 61 height 25
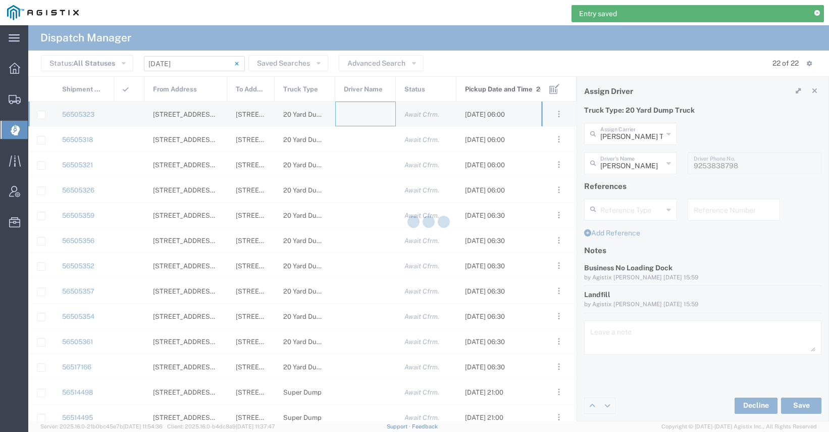
type input "[PERSON_NAME] Trucking"
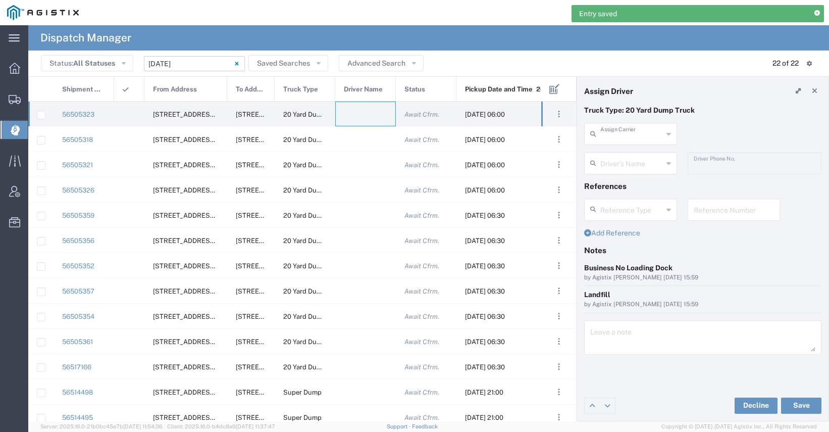
click at [632, 139] on input "text" at bounding box center [632, 133] width 63 height 18
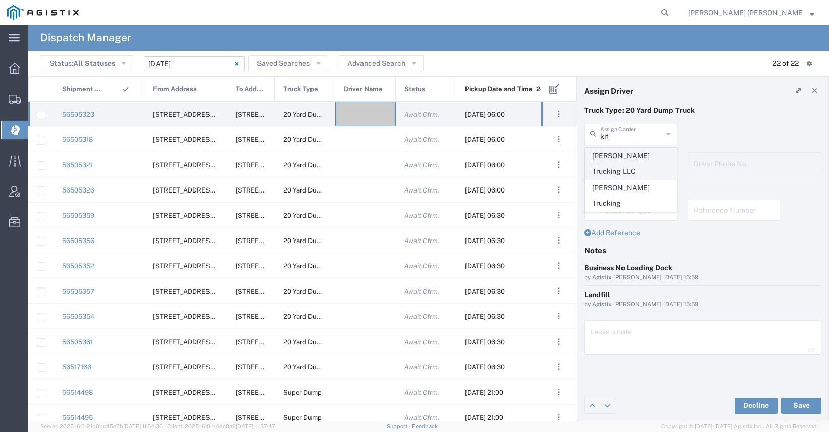
click at [638, 154] on span "[PERSON_NAME] Trucking LLC" at bounding box center [630, 163] width 91 height 31
type input "[PERSON_NAME] Trucking LLC"
click at [631, 160] on input "text" at bounding box center [632, 163] width 63 height 18
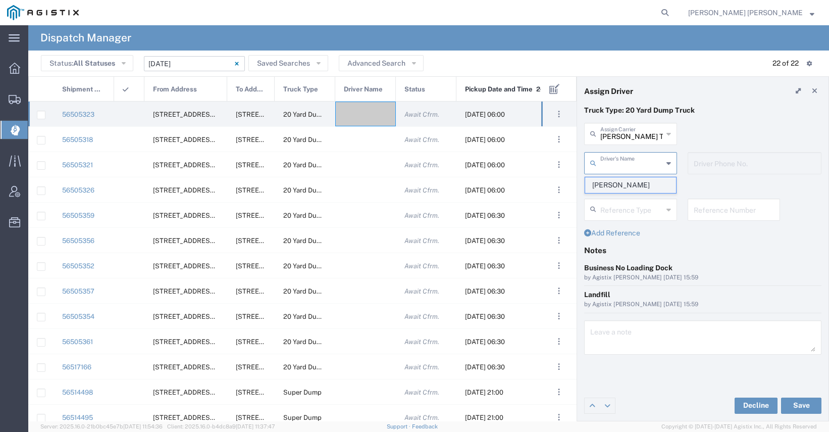
click at [632, 183] on span "[PERSON_NAME]" at bounding box center [630, 185] width 91 height 16
type input "[PERSON_NAME]"
type input "9253838564"
click at [797, 408] on button "Save" at bounding box center [801, 405] width 40 height 16
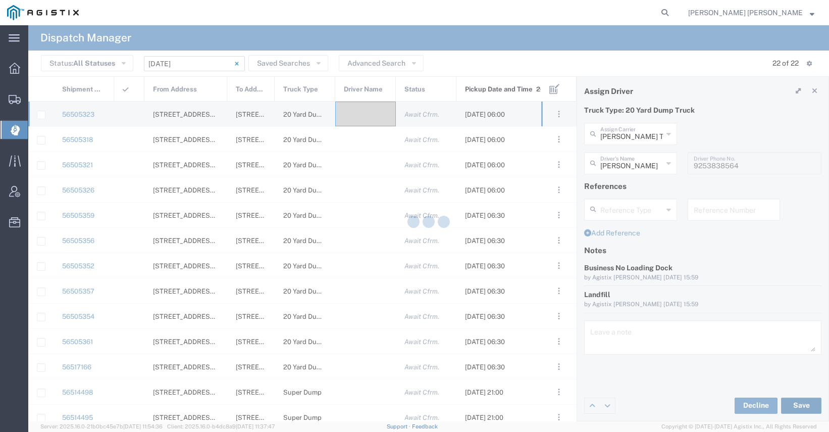
type input "[PERSON_NAME]"
type input "[PERSON_NAME] Trucking LLC"
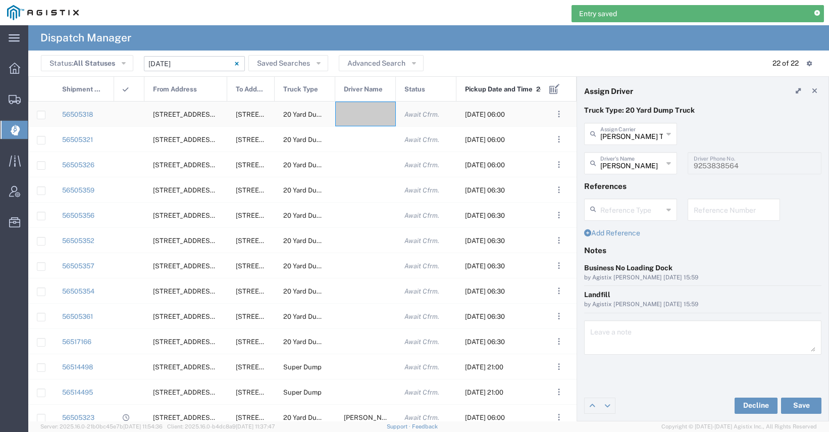
click at [367, 117] on div at bounding box center [365, 114] width 61 height 25
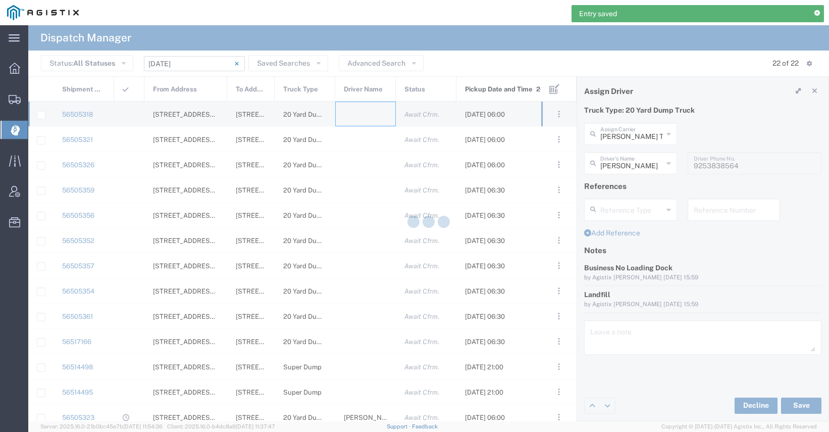
type input "[PERSON_NAME] Trucking"
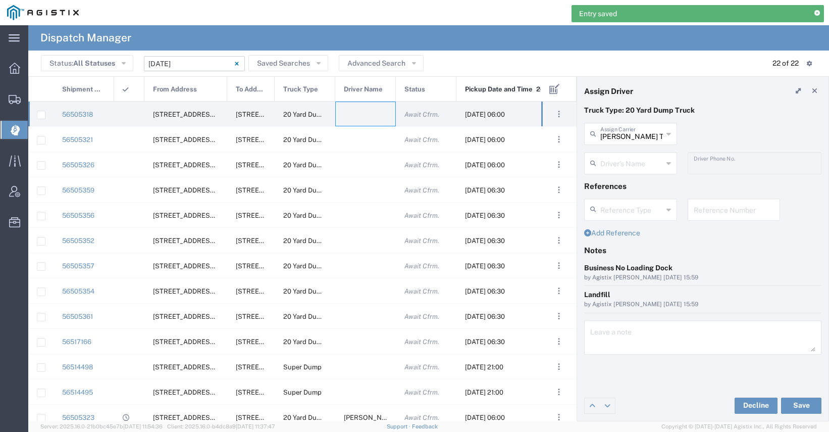
click at [632, 143] on div "[PERSON_NAME] Trucking Assign Carrier" at bounding box center [630, 134] width 93 height 22
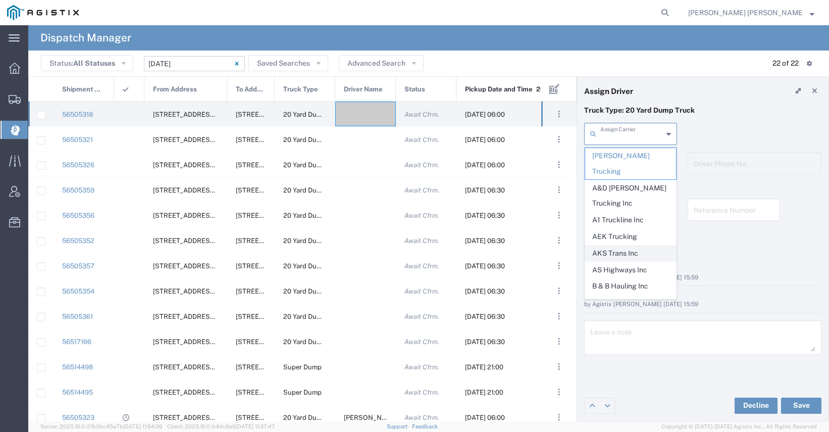
click at [629, 245] on span "AKS Trans Inc" at bounding box center [630, 253] width 91 height 16
type input "AKS Trans Inc"
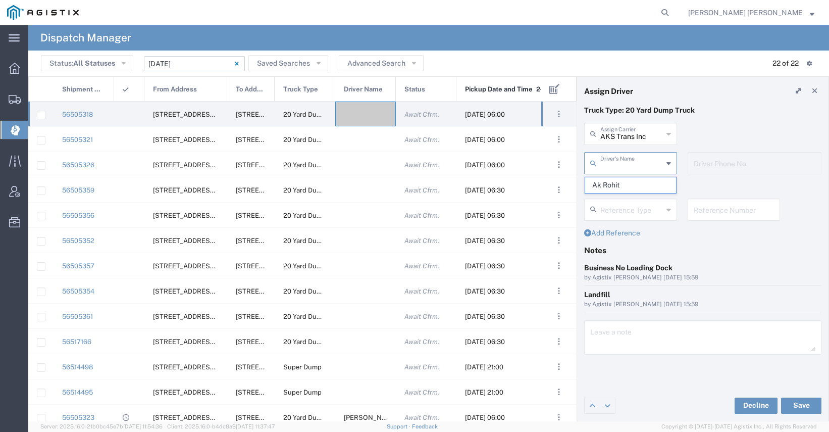
click at [630, 167] on input "text" at bounding box center [632, 163] width 63 height 18
click at [640, 185] on span "Ak Rohit" at bounding box center [630, 185] width 91 height 16
type input "Ak Rohit"
type input "7077313133"
click at [797, 409] on button "Save" at bounding box center [801, 405] width 40 height 16
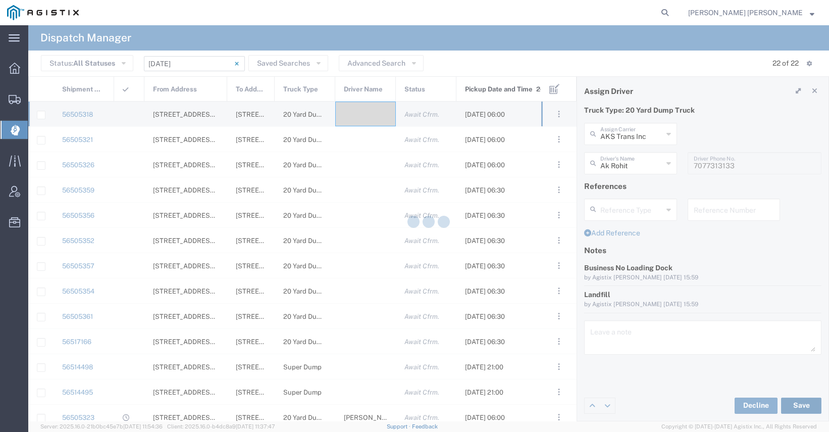
type input "Ak Rohit"
type input "AKS Trans Inc"
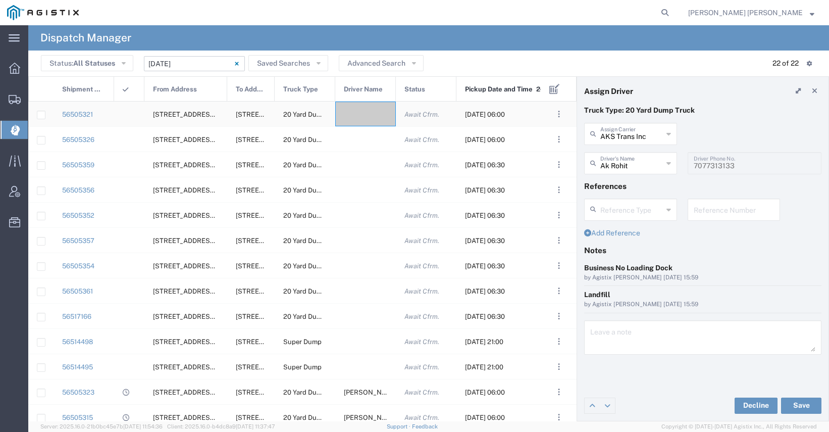
click at [369, 116] on div at bounding box center [365, 114] width 61 height 25
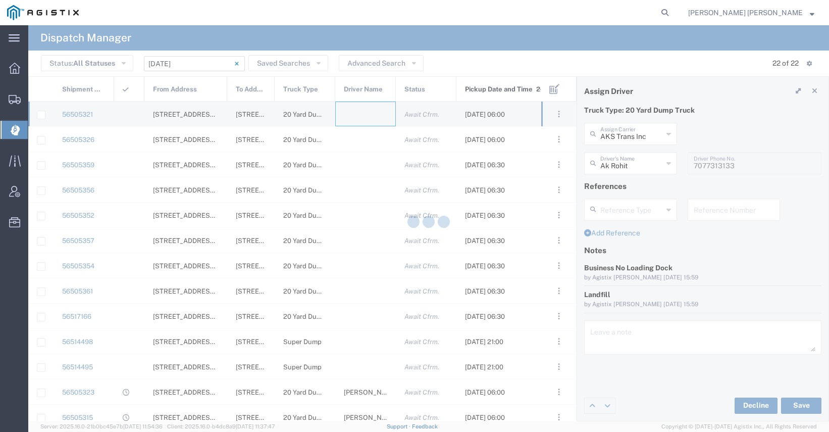
type input "[PERSON_NAME] Trucking"
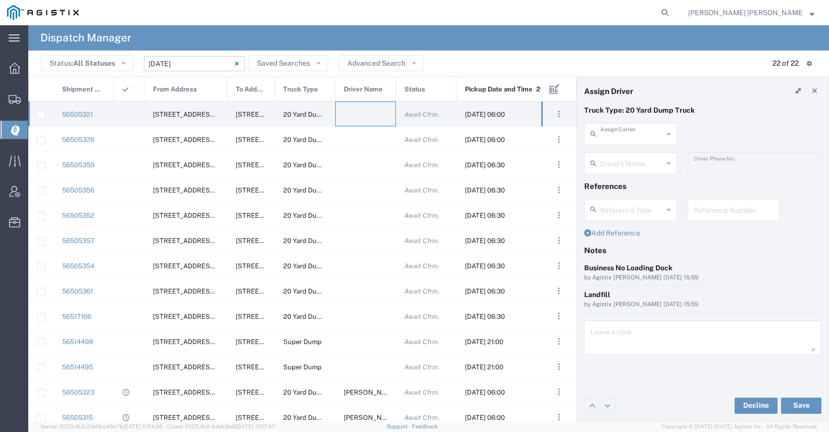
click at [638, 138] on input "text" at bounding box center [632, 133] width 63 height 18
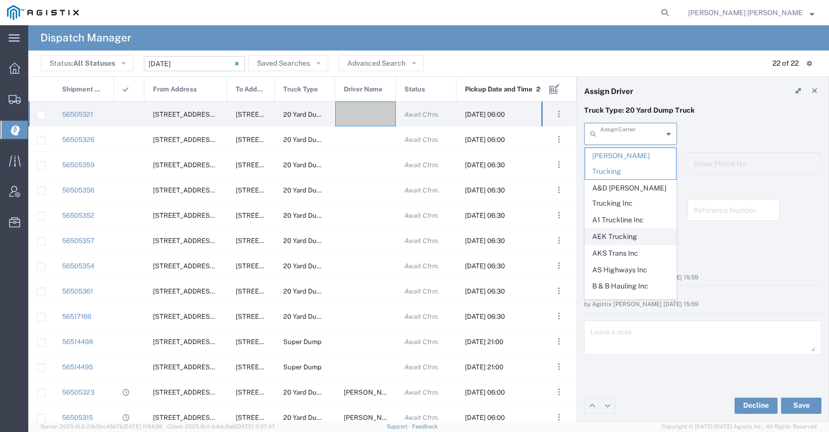
click at [628, 229] on span "AEK Trucking" at bounding box center [630, 237] width 91 height 16
type input "AEK Trucking"
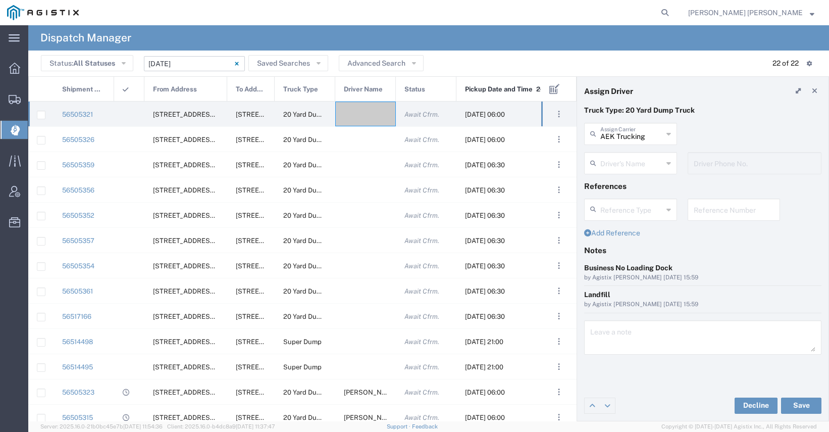
click at [630, 169] on input "text" at bounding box center [632, 163] width 63 height 18
click at [630, 184] on span "[PERSON_NAME]" at bounding box center [630, 185] width 91 height 16
type input "[PERSON_NAME]"
type input "7075800290"
click at [793, 401] on button "Save" at bounding box center [801, 405] width 40 height 16
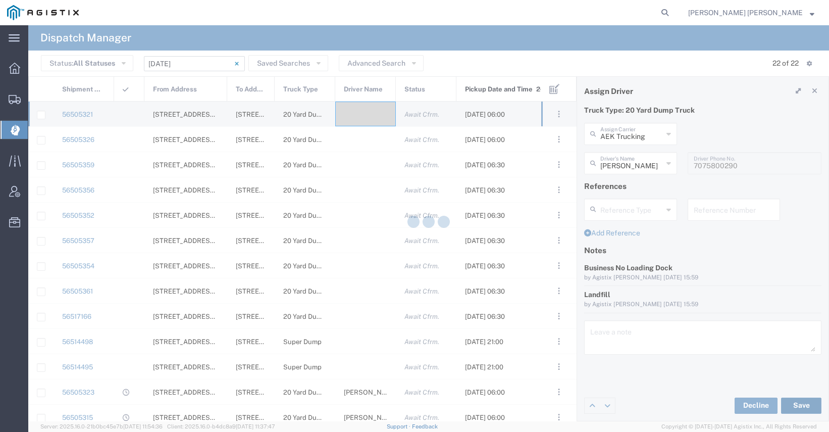
type input "[PERSON_NAME]"
type input "AEK Trucking"
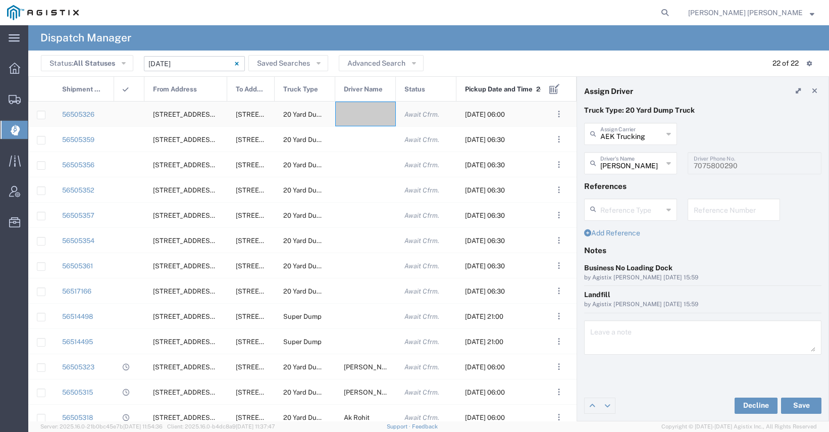
click at [367, 116] on div at bounding box center [365, 114] width 61 height 25
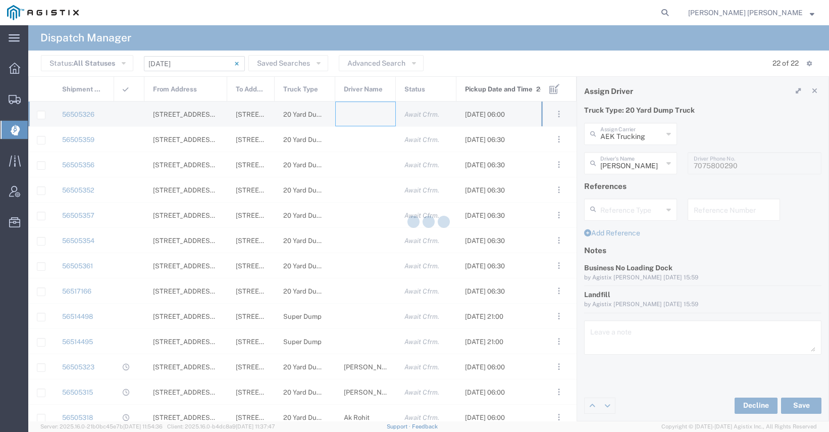
type input "[PERSON_NAME] Trucking"
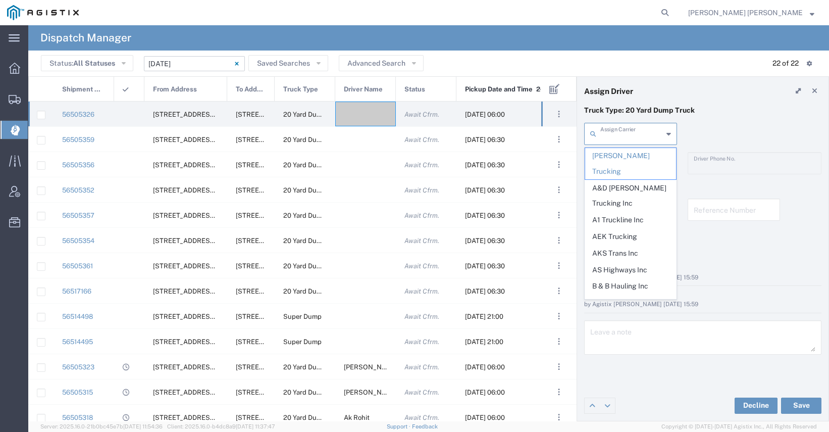
click at [640, 136] on input "text" at bounding box center [632, 133] width 63 height 18
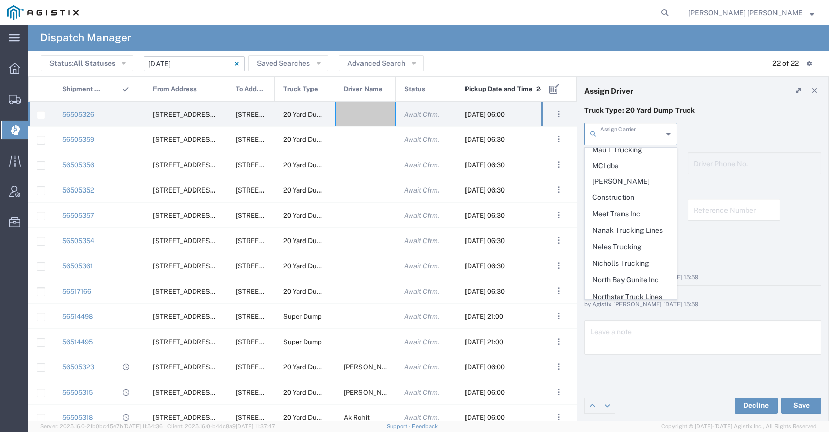
click at [621, 418] on span "Saini-IT Transport Inc" at bounding box center [630, 426] width 91 height 16
type input "Saini-IT Transport Inc"
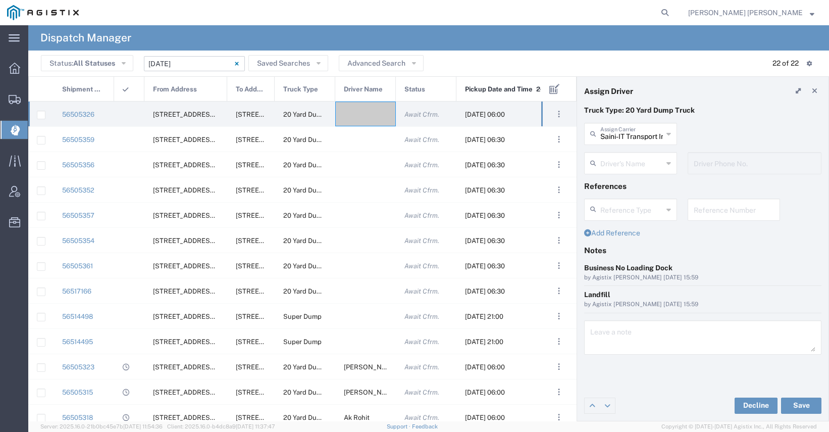
click at [623, 160] on input "text" at bounding box center [632, 163] width 63 height 18
click at [619, 179] on span "[PERSON_NAME]" at bounding box center [630, 185] width 91 height 16
type input "[PERSON_NAME]"
type input "7076486708"
click at [803, 408] on button "Save" at bounding box center [801, 405] width 40 height 16
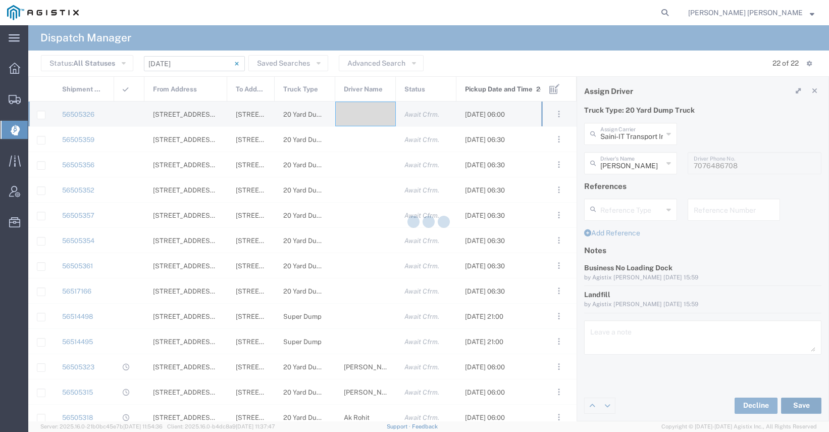
type input "[PERSON_NAME]"
type input "Saini-IT Transport Inc"
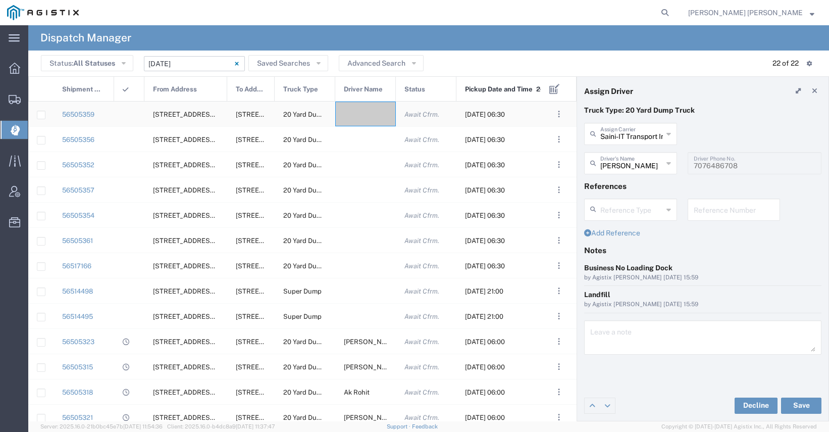
click at [364, 115] on div at bounding box center [365, 114] width 61 height 25
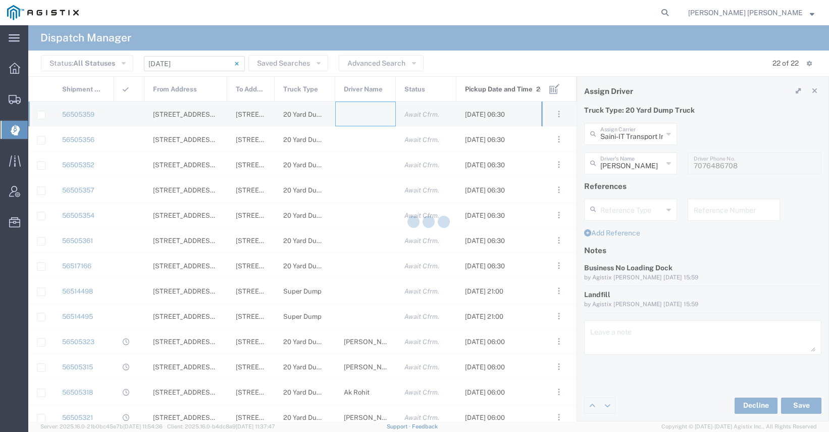
type input "[PERSON_NAME] Trucking"
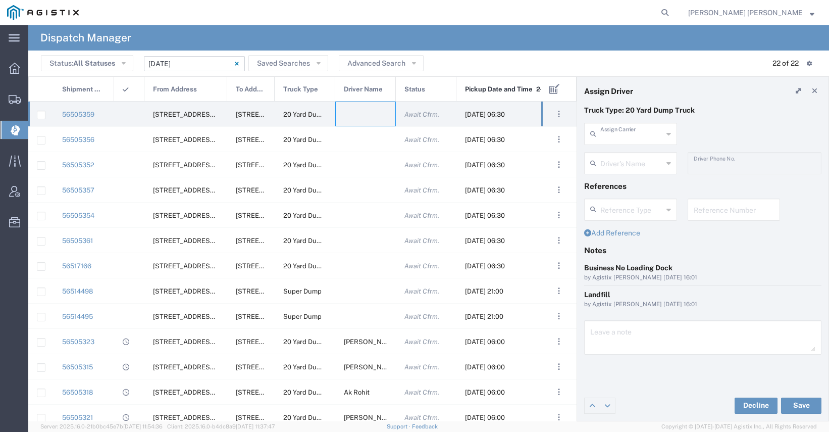
click at [609, 134] on input "text" at bounding box center [632, 133] width 63 height 18
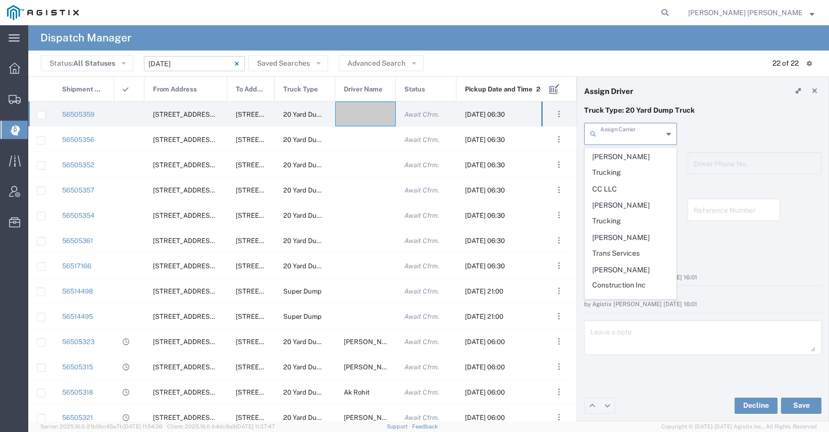
scroll to position [164, 0]
click at [633, 358] on span "GSH Transport" at bounding box center [630, 366] width 91 height 16
type input "GSH Transport"
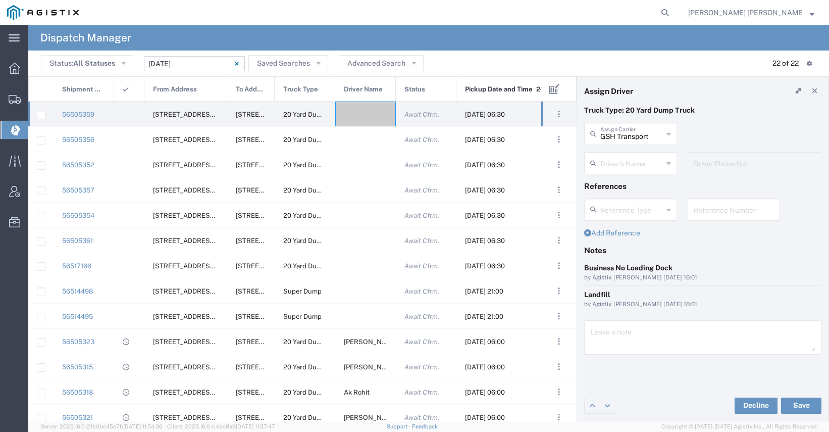
click at [642, 169] on input "text" at bounding box center [632, 163] width 63 height 18
click at [639, 185] on span "[PERSON_NAME]" at bounding box center [630, 185] width 91 height 16
type input "[PERSON_NAME]"
type input "4086873968"
click at [802, 406] on button "Save" at bounding box center [801, 405] width 40 height 16
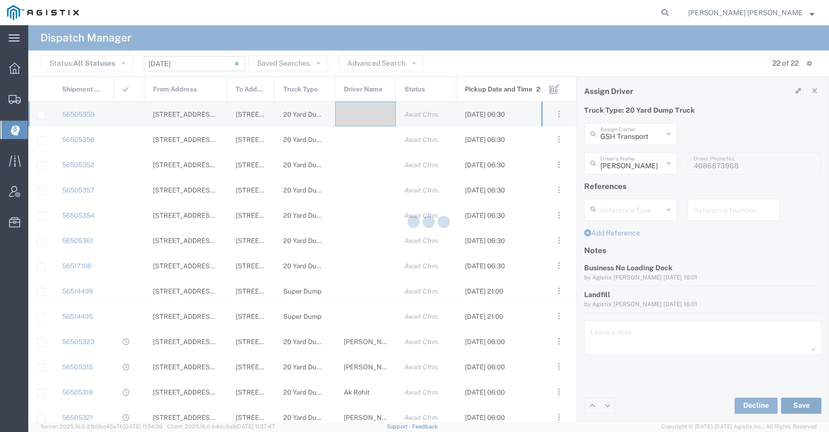
type input "[PERSON_NAME]"
type input "GSH Transport"
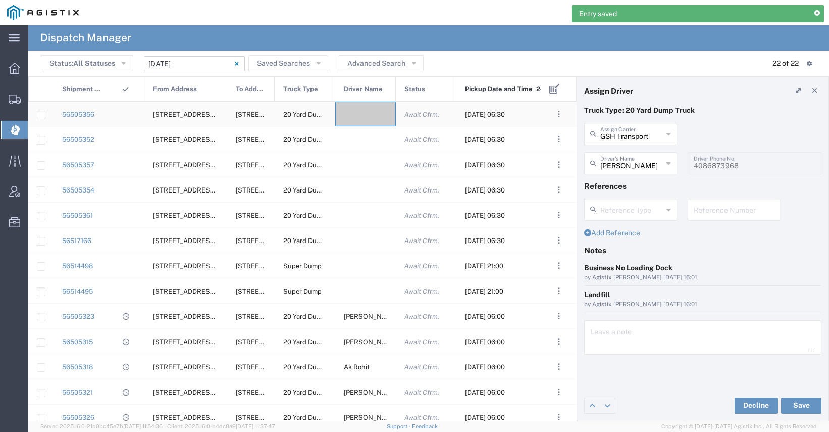
click at [363, 125] on div at bounding box center [365, 114] width 61 height 25
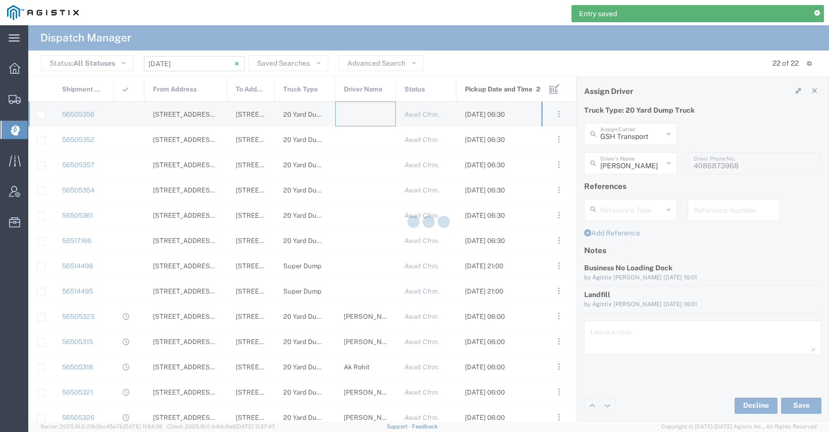
type input "[PERSON_NAME] Trucking"
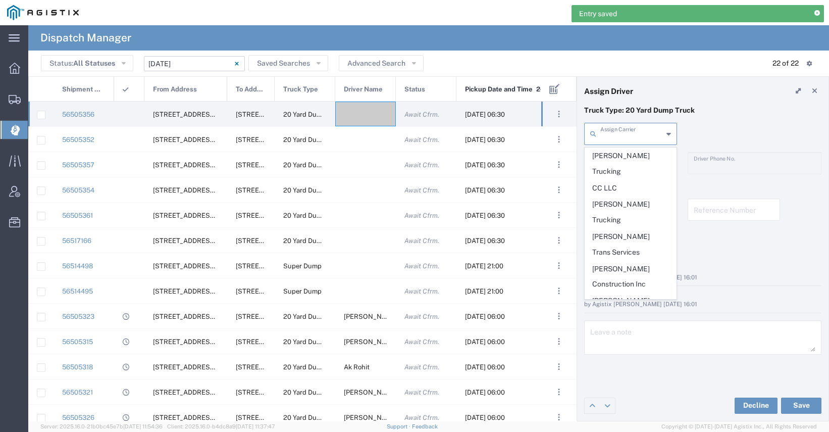
click at [641, 132] on input "text" at bounding box center [632, 133] width 63 height 18
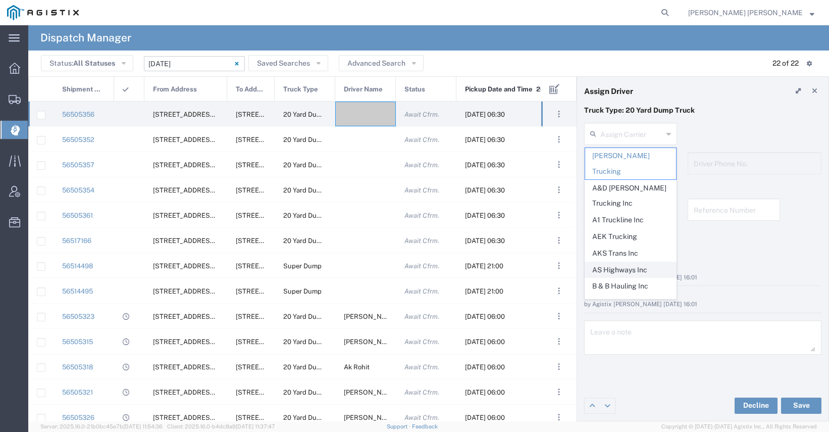
click at [626, 262] on span "AS Highways Inc" at bounding box center [630, 270] width 91 height 16
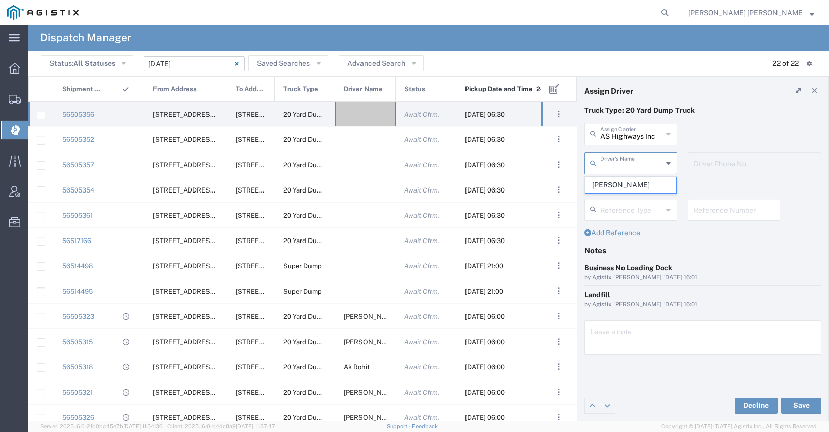
click at [627, 167] on input "text" at bounding box center [632, 163] width 63 height 18
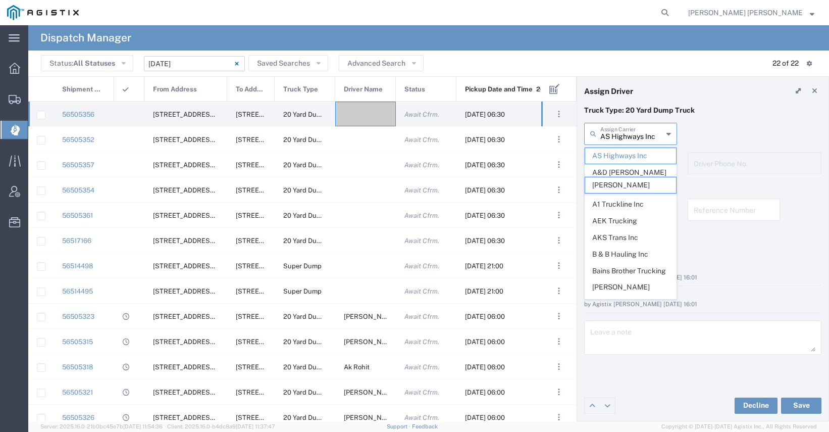
click at [617, 131] on input "AS Highways Inc" at bounding box center [632, 133] width 63 height 18
click at [622, 196] on span "A1 Truckline Inc" at bounding box center [630, 204] width 91 height 16
type input "A1 Truckline Inc"
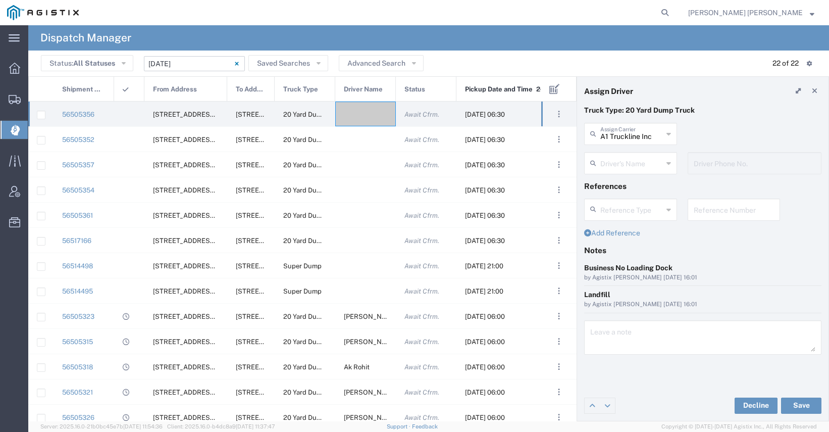
click at [641, 163] on input "text" at bounding box center [632, 163] width 63 height 18
click at [643, 179] on span "[PERSON_NAME]" at bounding box center [630, 185] width 91 height 16
type input "[PERSON_NAME]"
type input "7076997422"
click at [794, 406] on button "Save" at bounding box center [801, 405] width 40 height 16
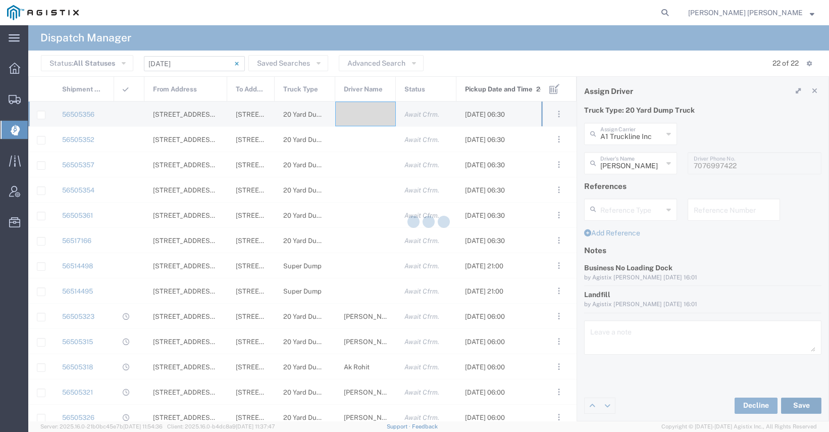
type input "[PERSON_NAME]"
type input "A1 Truckline Inc"
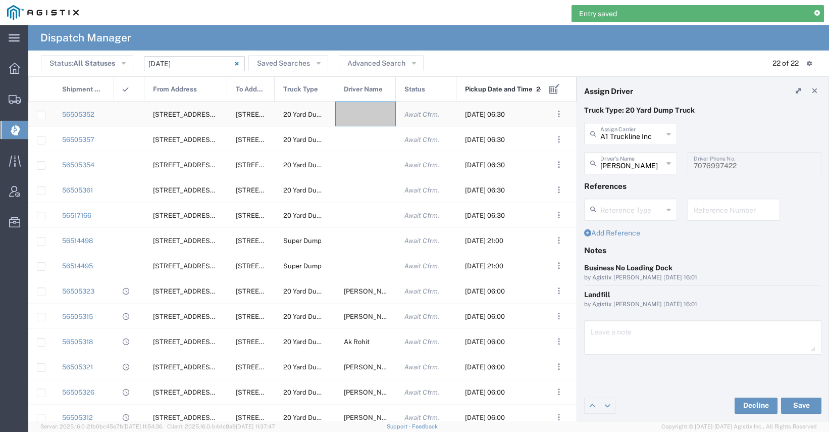
click at [364, 113] on div at bounding box center [365, 114] width 61 height 25
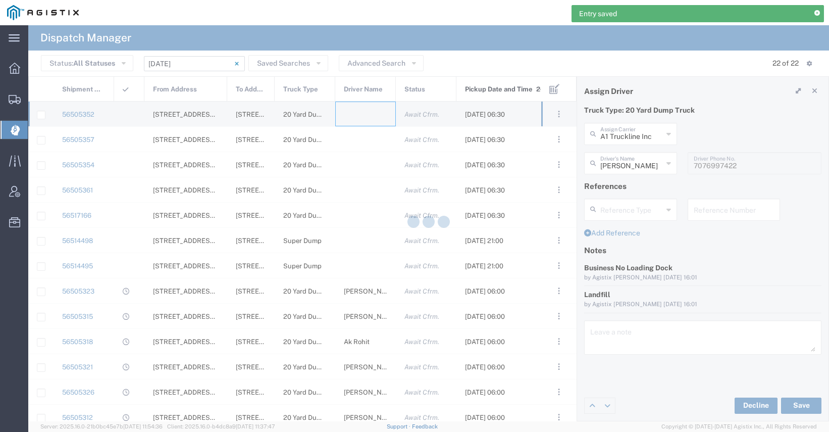
type input "[PERSON_NAME] Trucking"
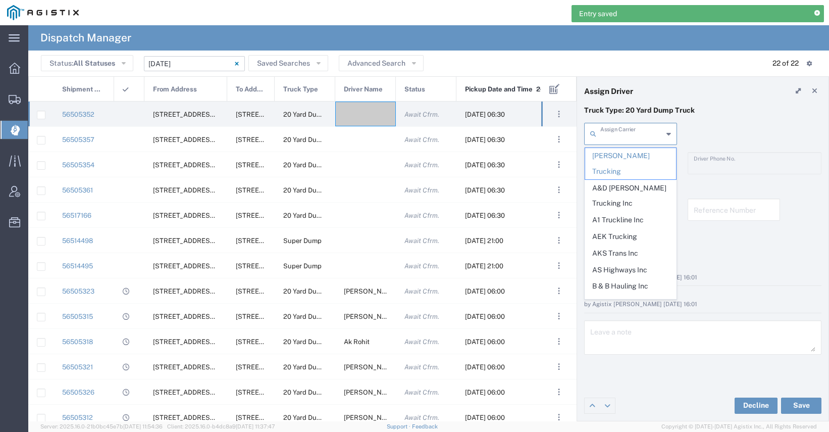
click at [648, 140] on input "text" at bounding box center [632, 133] width 63 height 18
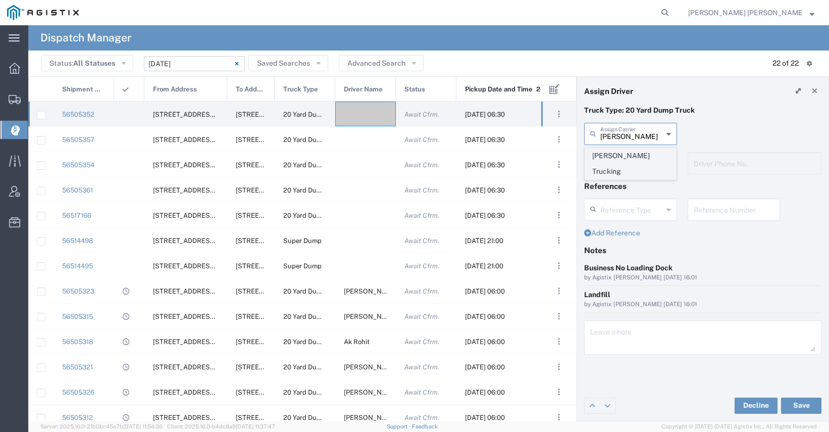
click at [645, 160] on span "[PERSON_NAME] Trucking" at bounding box center [630, 163] width 91 height 31
type input "[PERSON_NAME] Trucking"
click at [638, 167] on input "text" at bounding box center [632, 163] width 63 height 18
click at [638, 184] on span "[PERSON_NAME]" at bounding box center [630, 185] width 91 height 16
type input "[PERSON_NAME]"
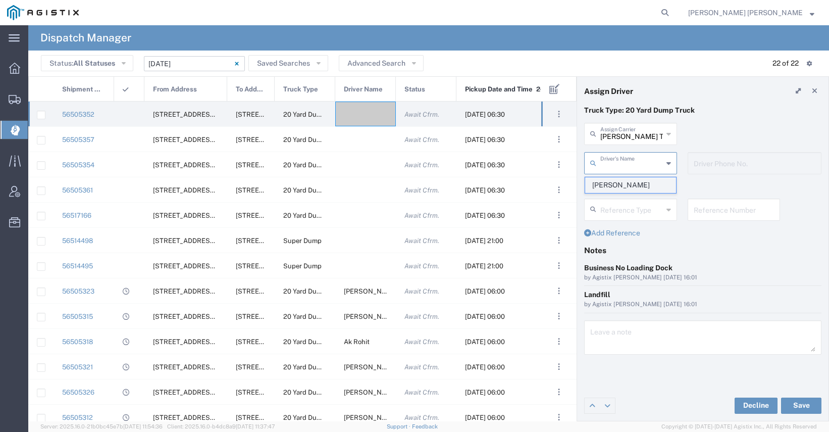
type input "5107505775"
click at [801, 403] on button "Save" at bounding box center [801, 405] width 40 height 16
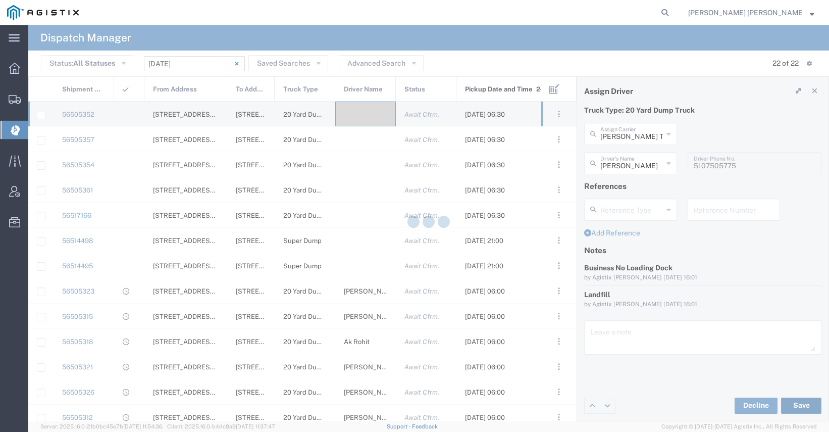
type input "[PERSON_NAME]"
type input "[PERSON_NAME] Trucking"
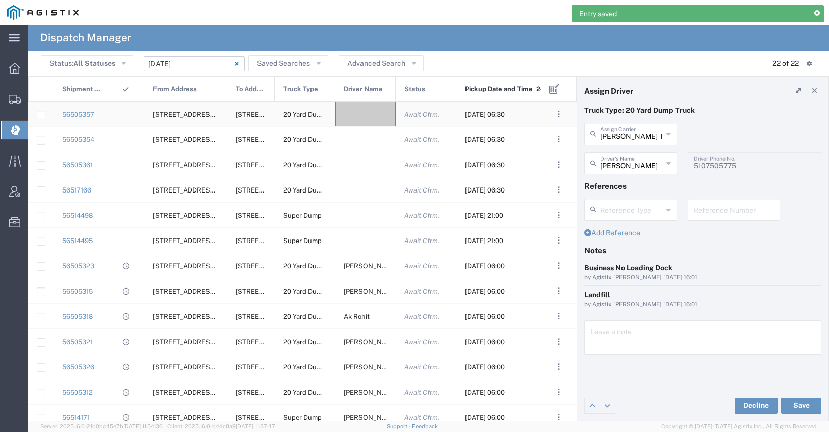
click at [367, 123] on div at bounding box center [365, 114] width 61 height 25
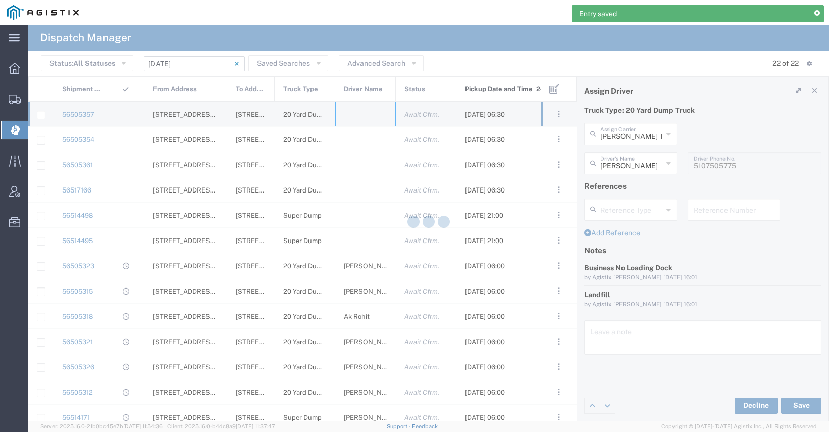
type input "[PERSON_NAME] Trucking"
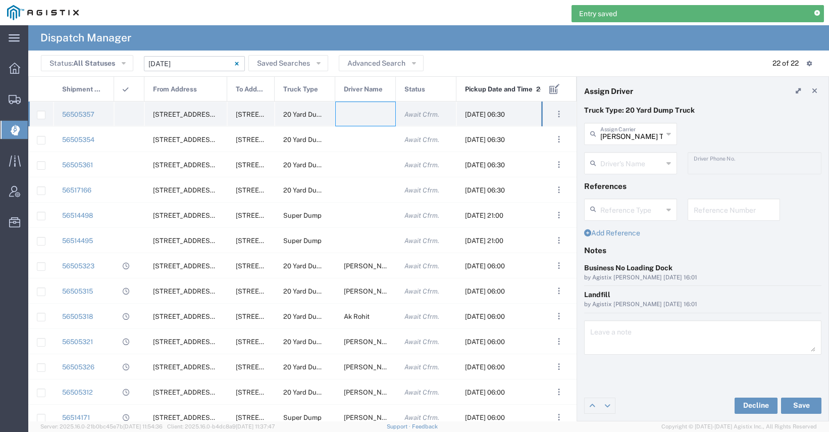
click at [367, 123] on div at bounding box center [365, 114] width 61 height 25
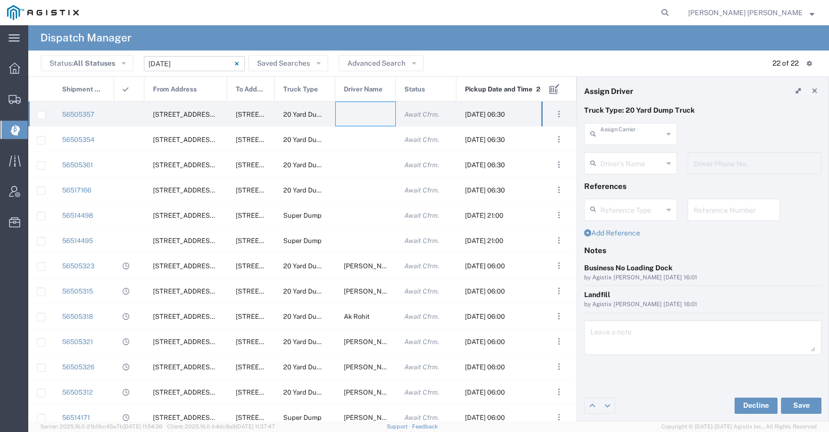
click at [619, 135] on input "text" at bounding box center [632, 133] width 63 height 18
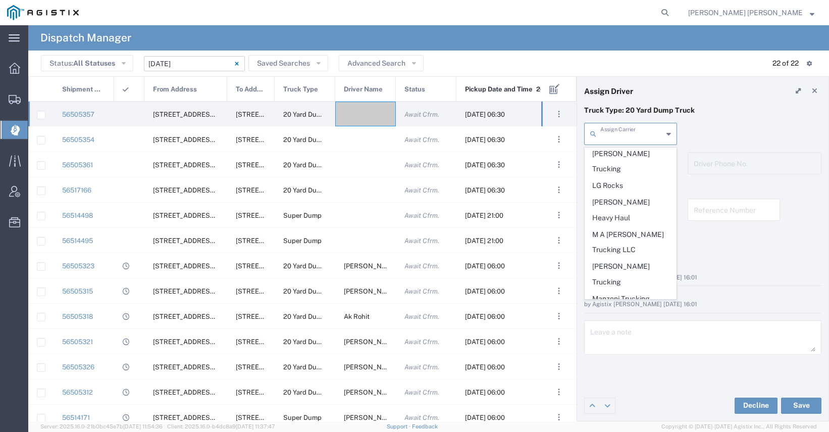
scroll to position [591, 0]
type input "North Bay Gunite Inc"
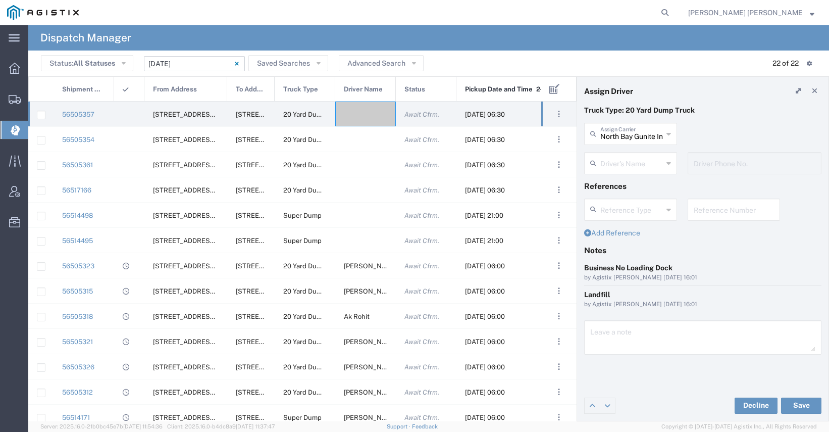
click at [634, 163] on input "text" at bounding box center [632, 163] width 63 height 18
click at [632, 182] on span "[PERSON_NAME]" at bounding box center [630, 185] width 91 height 16
type input "[PERSON_NAME]"
type input "7077584968"
click at [812, 406] on button "Save" at bounding box center [801, 405] width 40 height 16
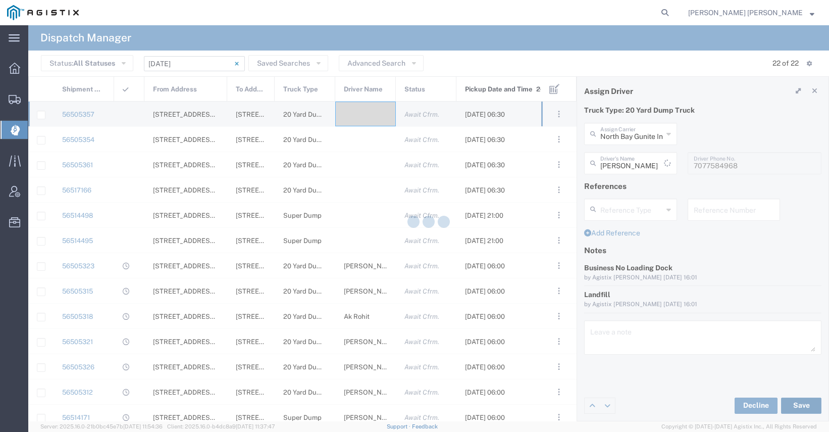
type input "[PERSON_NAME]"
type input "North Bay Gunite Inc"
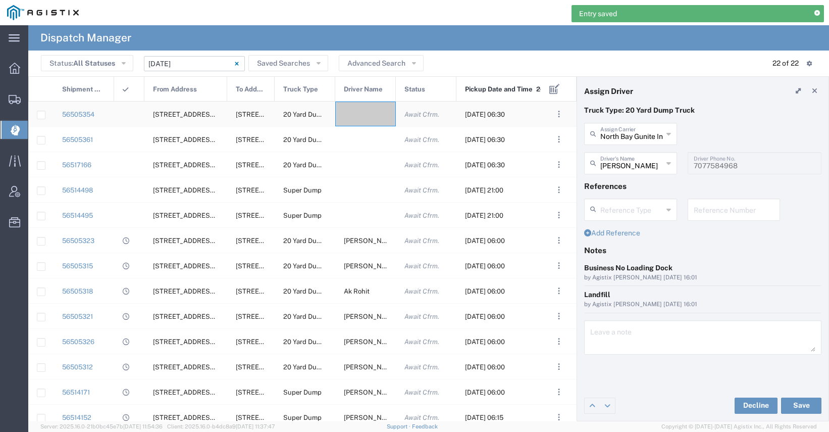
click at [373, 108] on div at bounding box center [365, 114] width 61 height 25
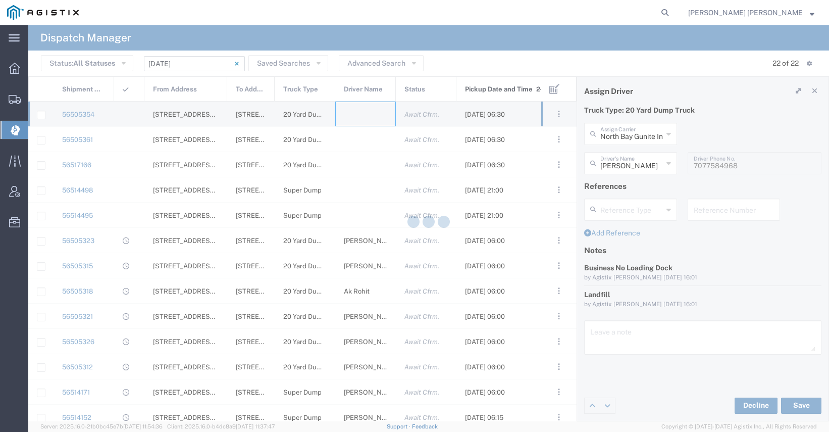
type input "[PERSON_NAME] Trucking"
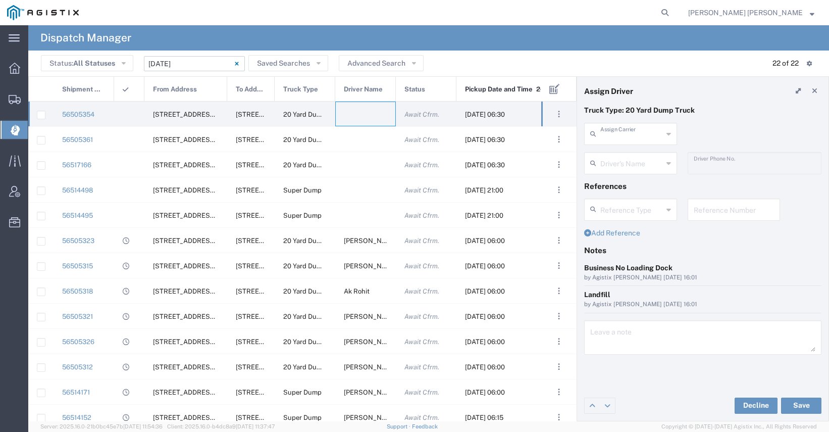
click at [652, 134] on input "text" at bounding box center [632, 133] width 63 height 18
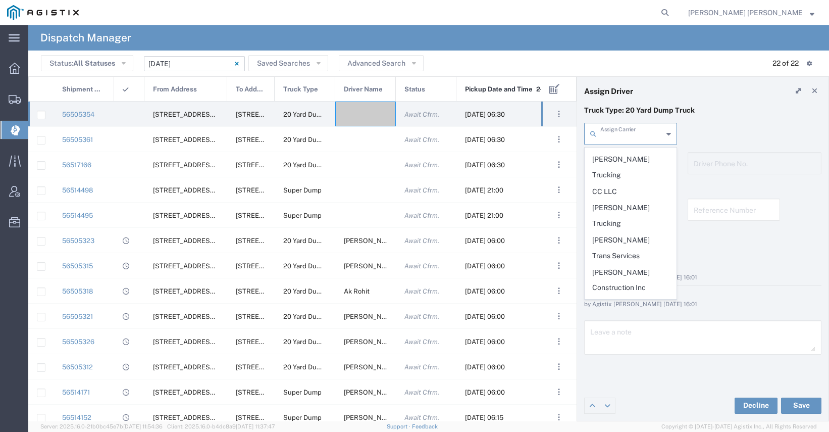
scroll to position [144, 0]
click at [619, 248] on span "[PERSON_NAME] Trans Services" at bounding box center [630, 263] width 91 height 31
type input "[PERSON_NAME] Trans Services"
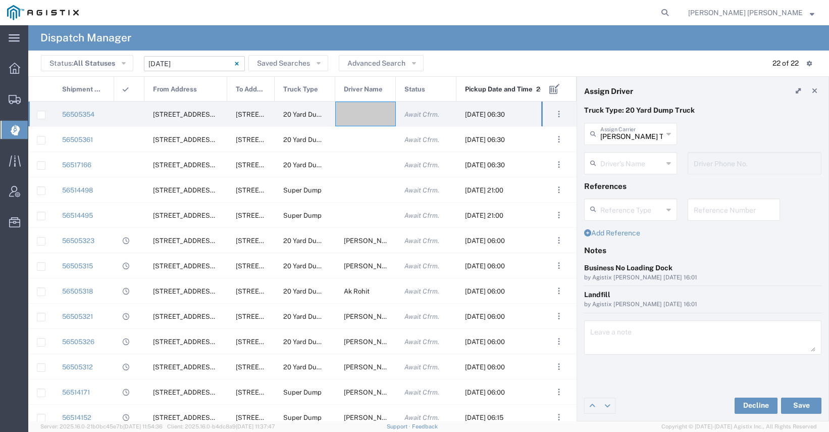
click at [613, 166] on input "text" at bounding box center [632, 163] width 63 height 18
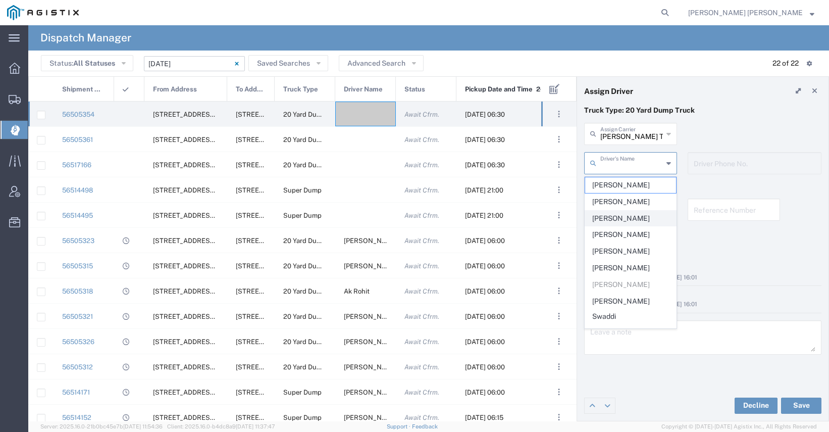
click at [614, 220] on span "[PERSON_NAME]" at bounding box center [630, 219] width 91 height 16
type input "[PERSON_NAME]"
type input "9255656443"
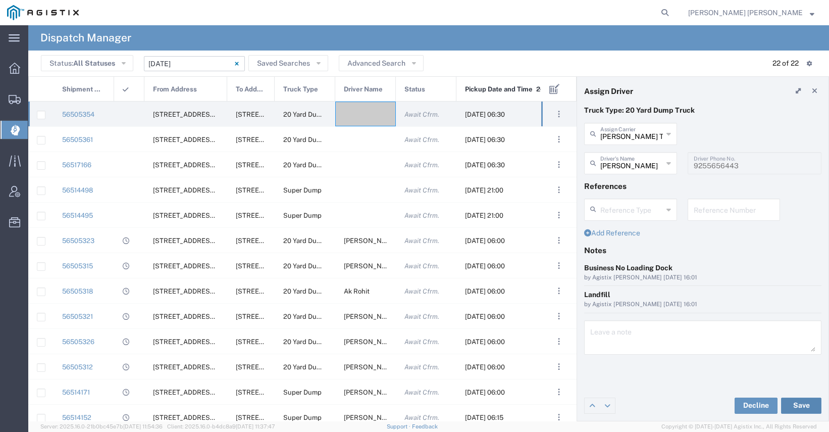
click at [793, 410] on button "Save" at bounding box center [801, 405] width 40 height 16
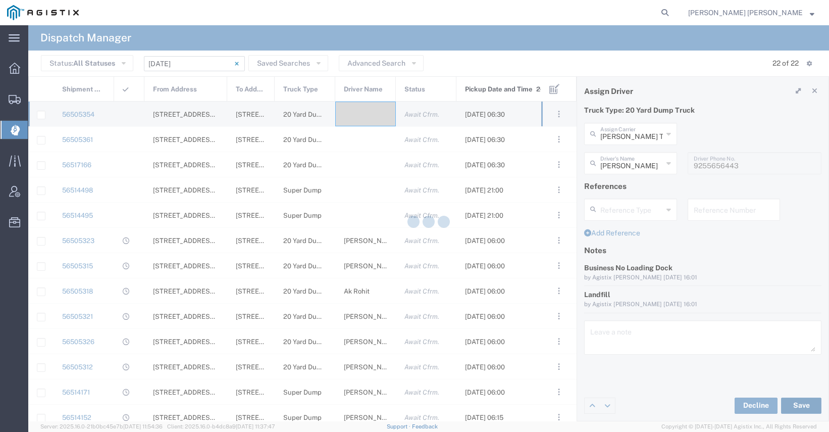
type input "[PERSON_NAME]"
type input "[PERSON_NAME] Trans Services"
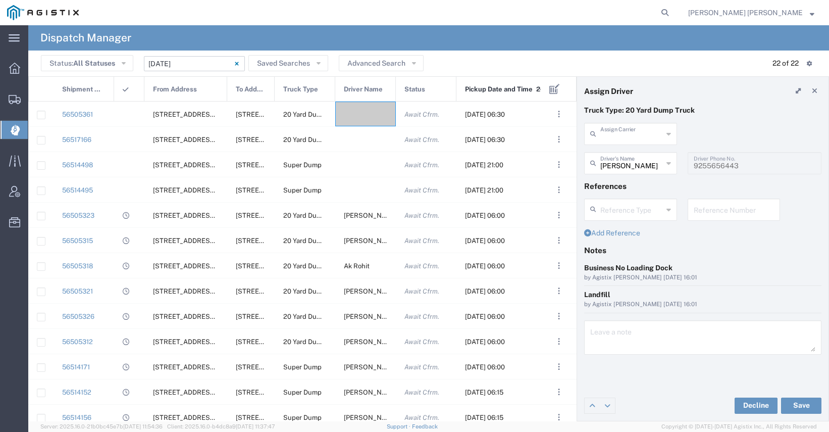
click at [620, 134] on input "text" at bounding box center [632, 133] width 63 height 18
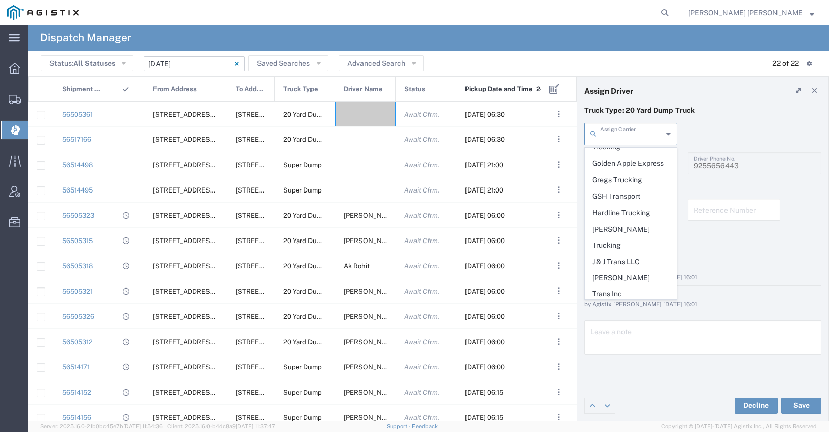
scroll to position [336, 0]
click at [626, 349] on span "Kabir Trucking" at bounding box center [630, 357] width 91 height 16
type input "Kabir Trucking"
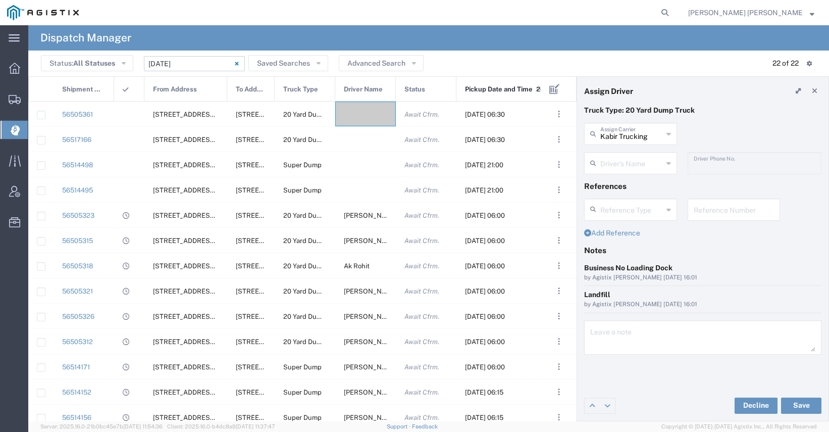
click at [635, 169] on input "text" at bounding box center [632, 163] width 63 height 18
click at [637, 182] on span "[PERSON_NAME]" at bounding box center [630, 185] width 91 height 16
type input "[PERSON_NAME]"
type input "2096404172"
click at [794, 401] on button "Save" at bounding box center [801, 405] width 40 height 16
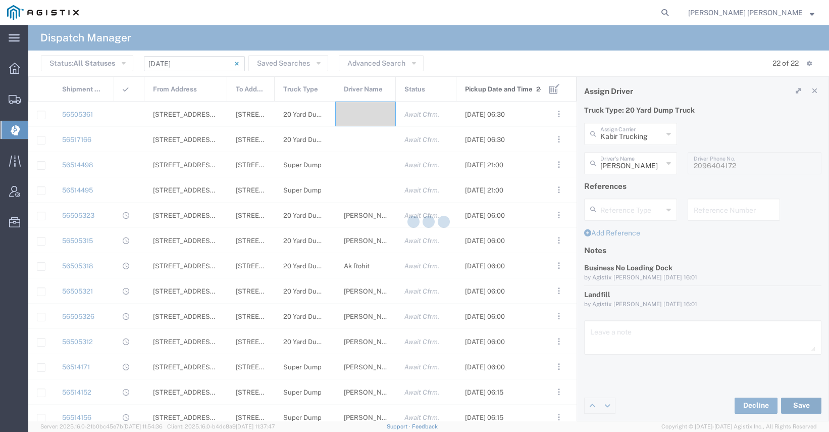
type input "[PERSON_NAME]"
type input "Kabir Trucking"
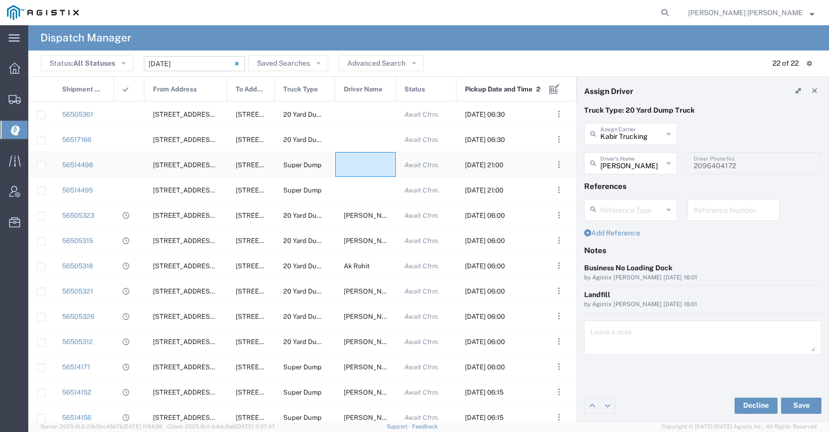
click at [364, 152] on div at bounding box center [365, 164] width 61 height 25
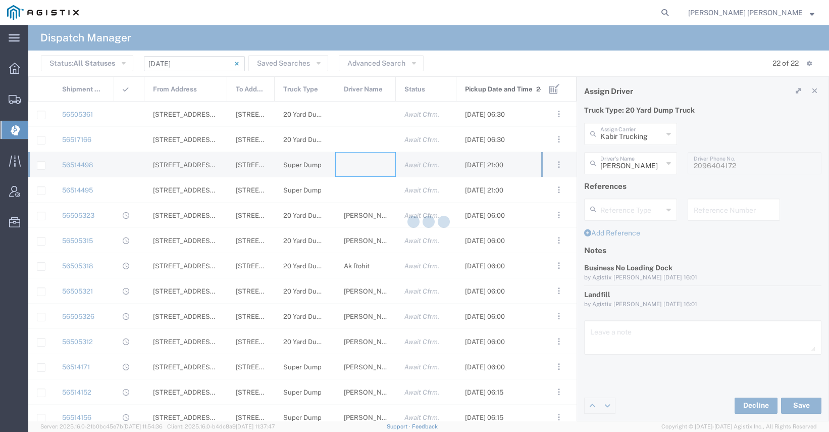
type input "[PERSON_NAME] Trucking"
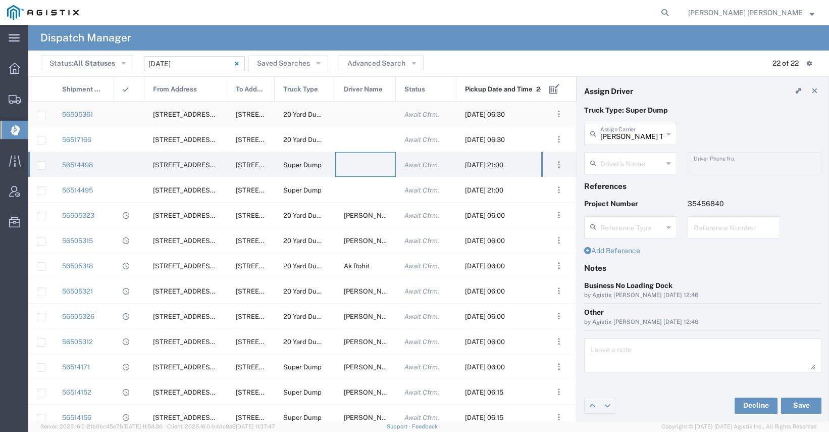
click at [363, 121] on div at bounding box center [365, 114] width 61 height 25
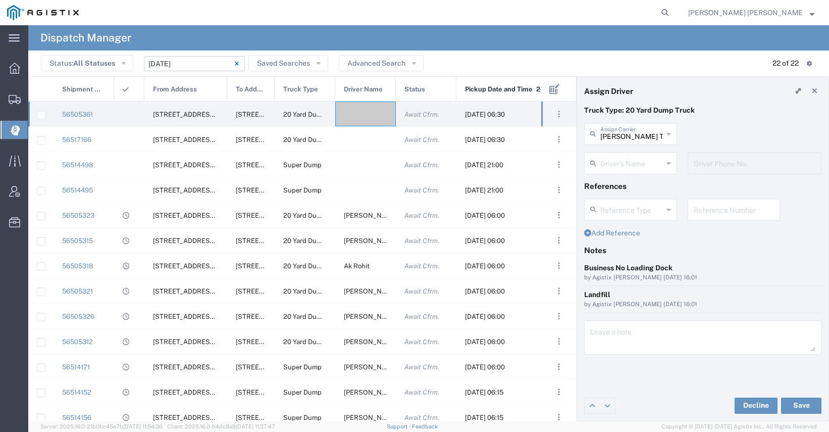
click at [616, 145] on div "[PERSON_NAME] Trucking Assign Carrier [PERSON_NAME] Trucking A&D [PERSON_NAME] …" at bounding box center [631, 137] width 104 height 29
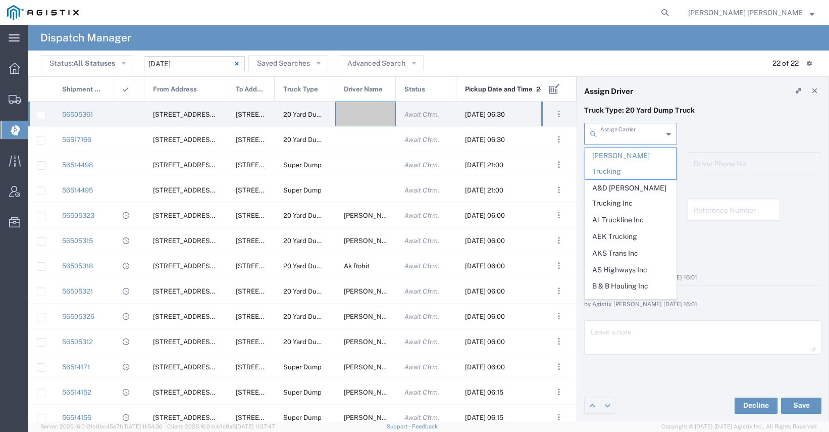
click at [614, 140] on input "text" at bounding box center [632, 133] width 63 height 18
click at [628, 358] on span "Kabir Trucking" at bounding box center [630, 366] width 91 height 16
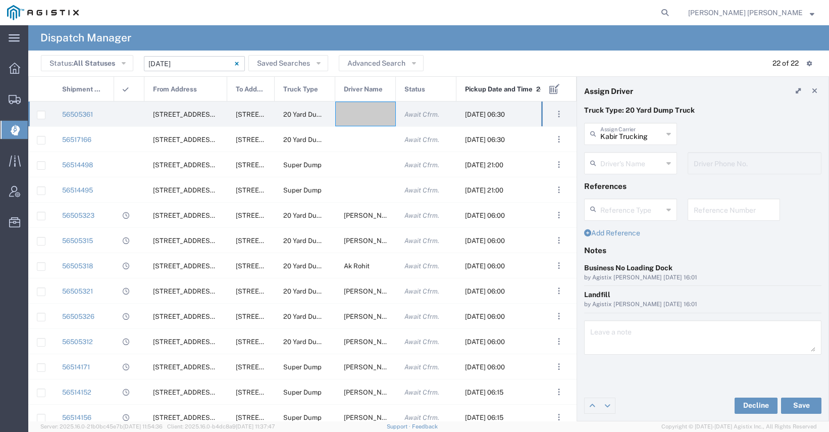
click at [620, 166] on input "text" at bounding box center [632, 163] width 63 height 18
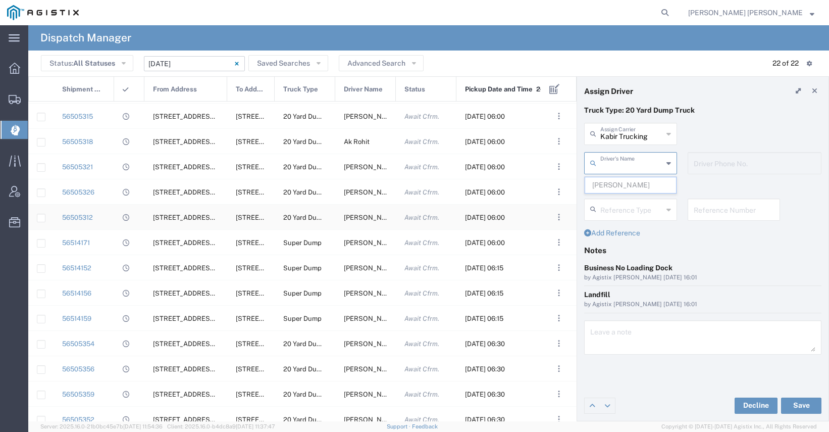
scroll to position [143, 0]
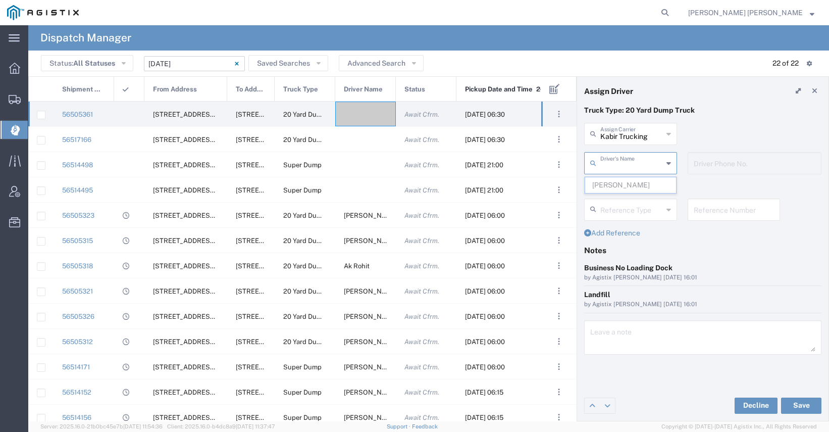
click at [625, 134] on input "Kabir Trucking" at bounding box center [632, 133] width 63 height 18
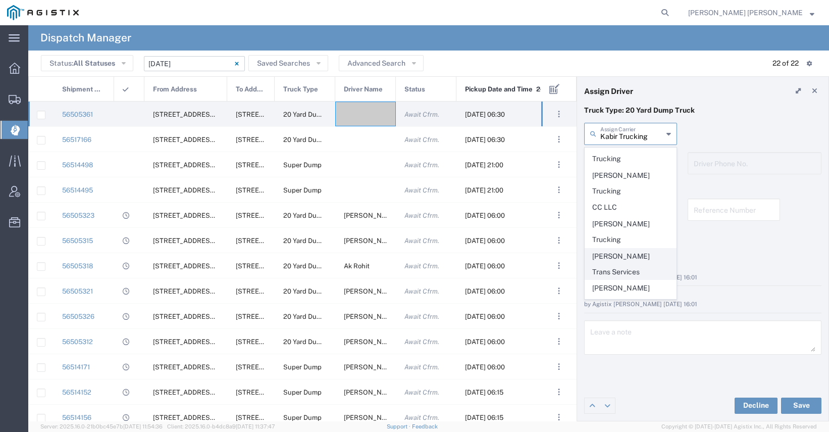
click at [625, 248] on span "[PERSON_NAME] Trans Services" at bounding box center [630, 263] width 91 height 31
type input "[PERSON_NAME] Trans Services"
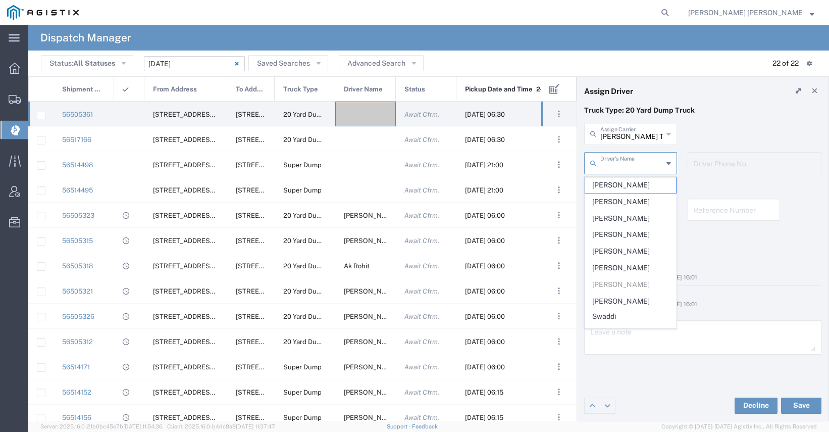
click at [627, 165] on input "text" at bounding box center [632, 163] width 63 height 18
click at [631, 214] on span "[PERSON_NAME]" at bounding box center [630, 219] width 91 height 16
type input "[PERSON_NAME]"
type input "9255656443"
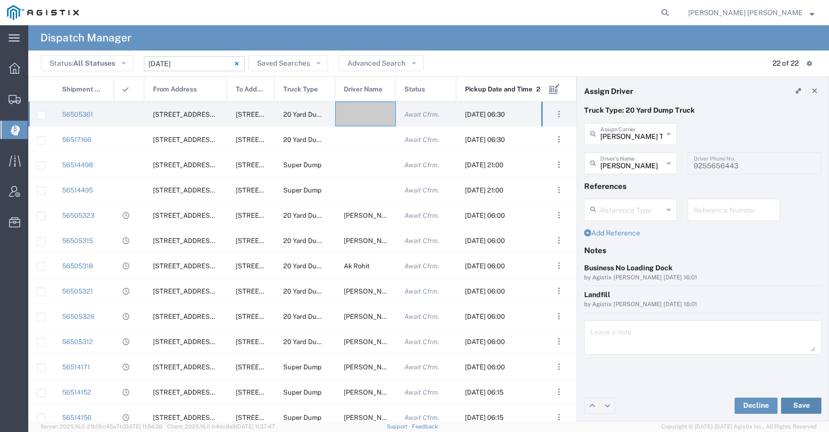
click at [800, 405] on button "Save" at bounding box center [801, 405] width 40 height 16
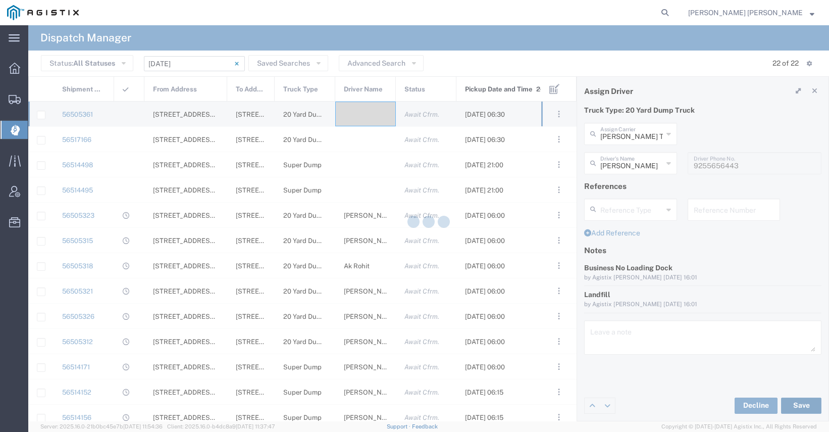
type input "[PERSON_NAME]"
type input "[PERSON_NAME] Trans Services"
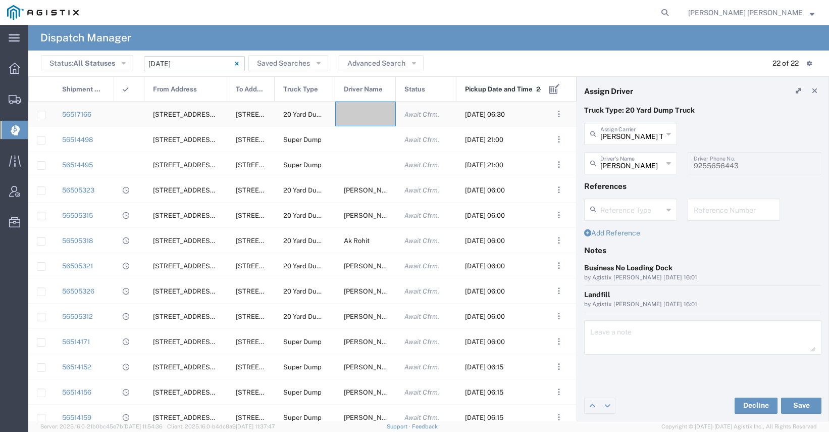
click at [379, 115] on div at bounding box center [365, 114] width 61 height 25
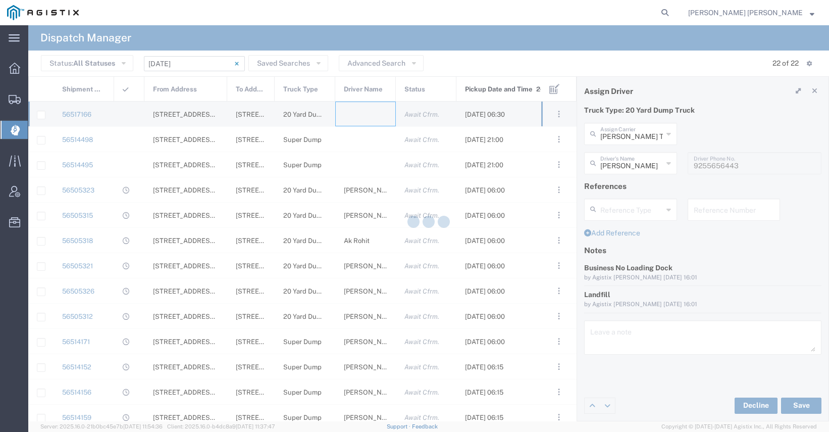
type input "[PERSON_NAME] Trucking"
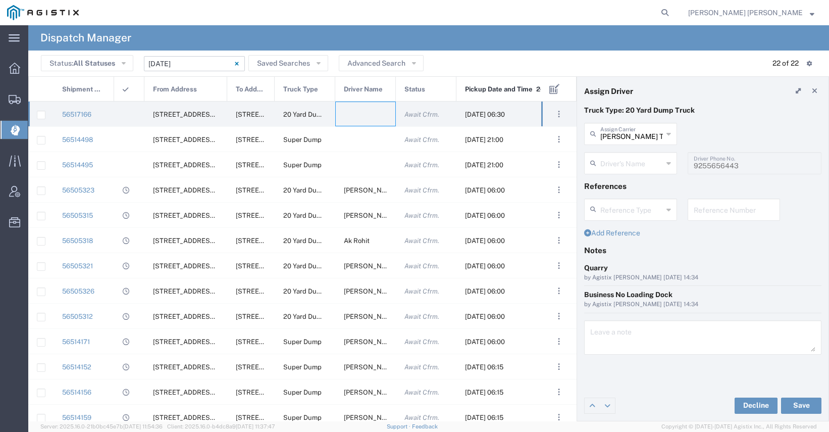
click at [665, 135] on div "[PERSON_NAME] Trucking Assign Carrier" at bounding box center [630, 134] width 93 height 22
click at [665, 153] on span "Neles Trucking" at bounding box center [630, 156] width 91 height 16
type input "Neles Trucking"
click at [615, 167] on input "text" at bounding box center [633, 163] width 64 height 18
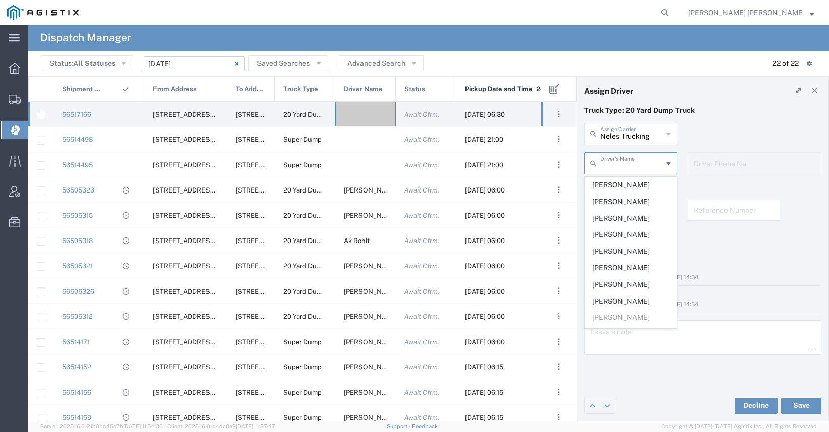
click at [621, 215] on span "[PERSON_NAME]" at bounding box center [630, 219] width 91 height 16
type input "[PERSON_NAME]"
type input "[PHONE_NUMBER]"
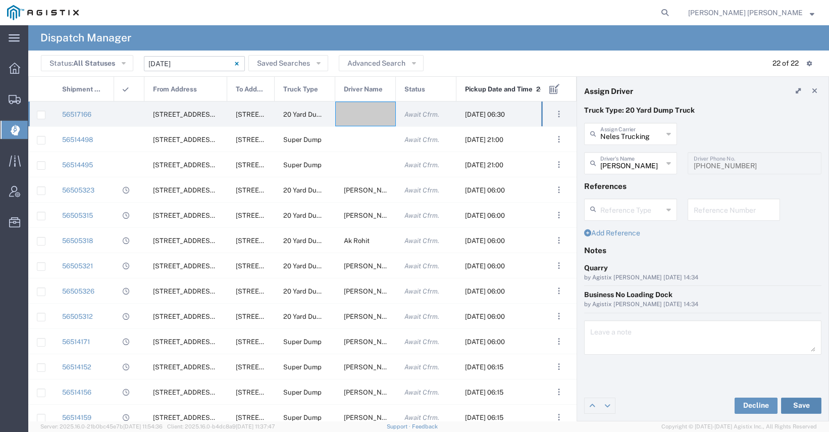
click at [796, 399] on button "Save" at bounding box center [801, 405] width 40 height 16
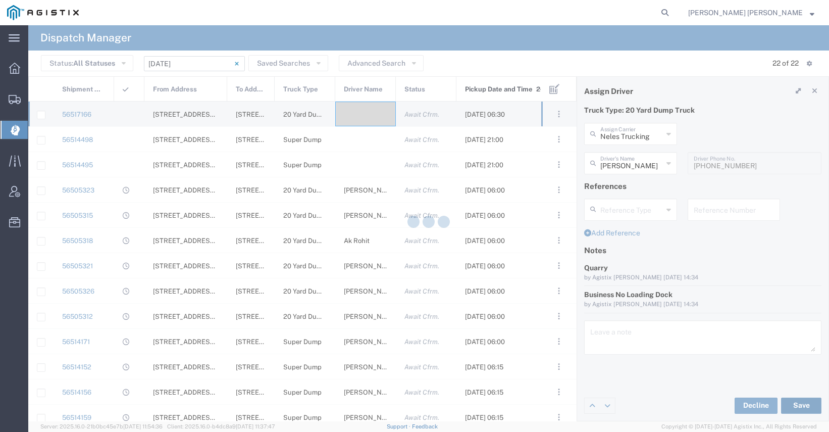
type input "[PERSON_NAME]"
type input "Neles Trucking"
